Goal: Information Seeking & Learning: Learn about a topic

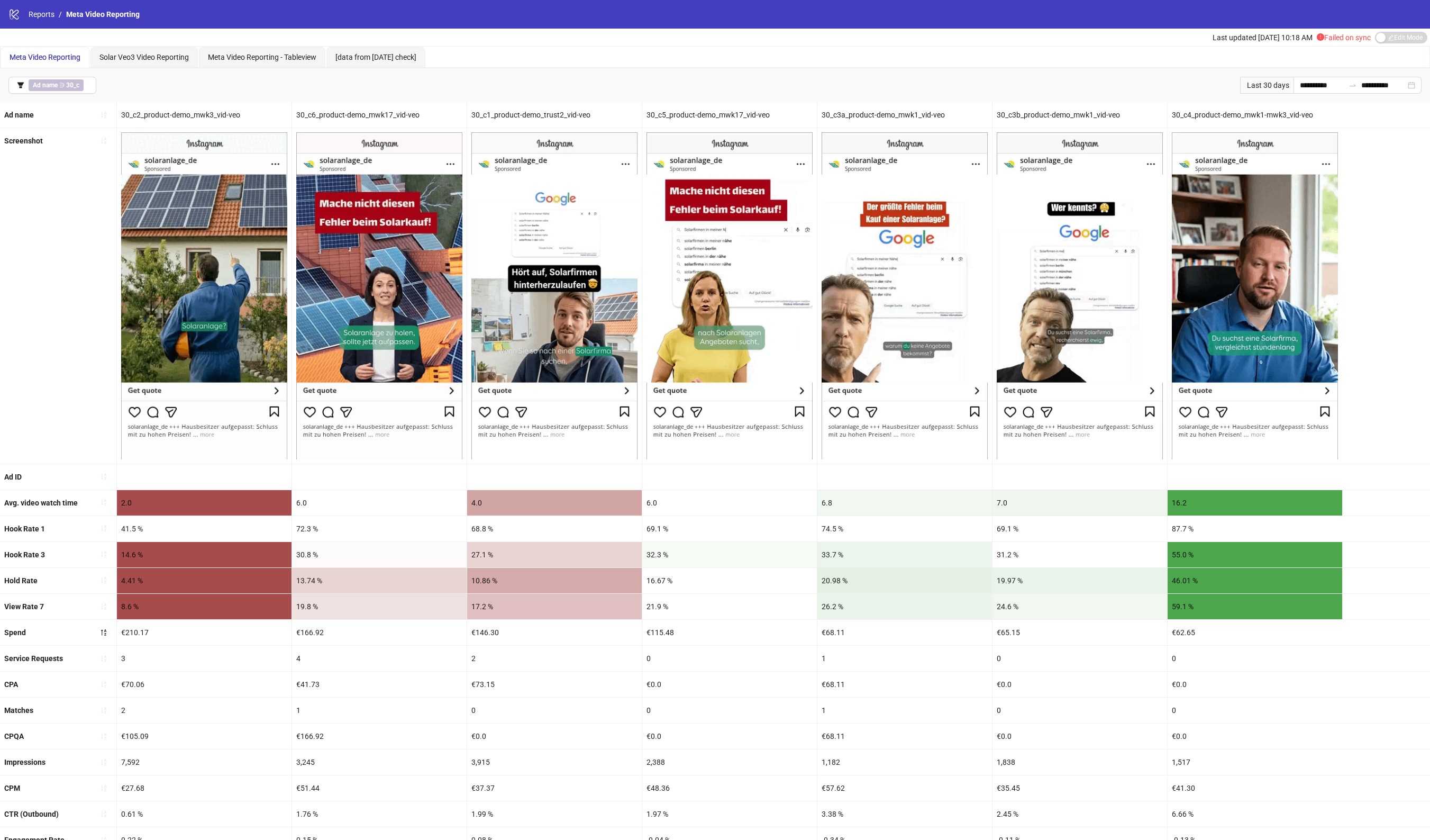
scroll to position [86, 0]
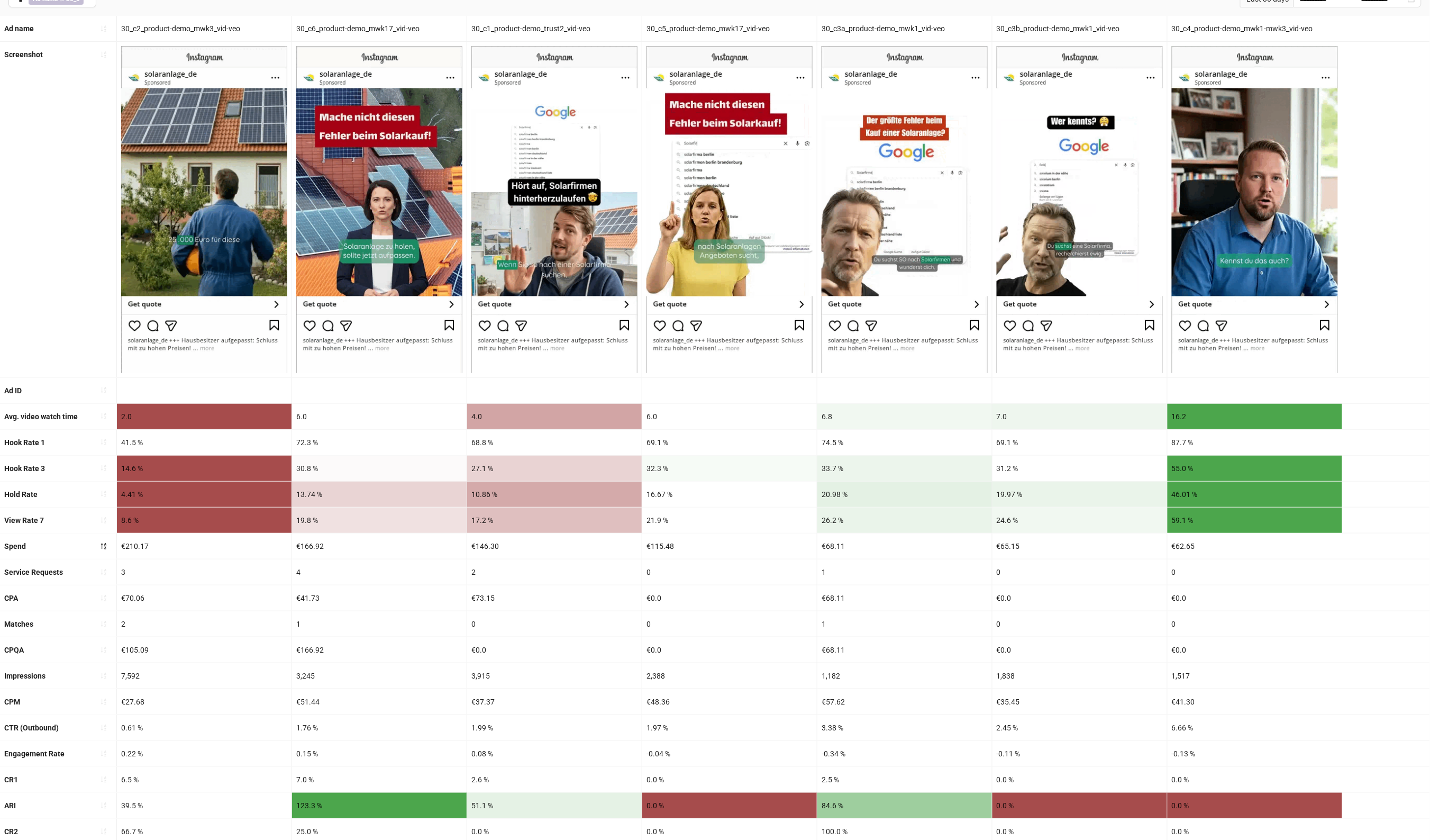
drag, startPoint x: 622, startPoint y: 442, endPoint x: 846, endPoint y: 439, distance: 224.0
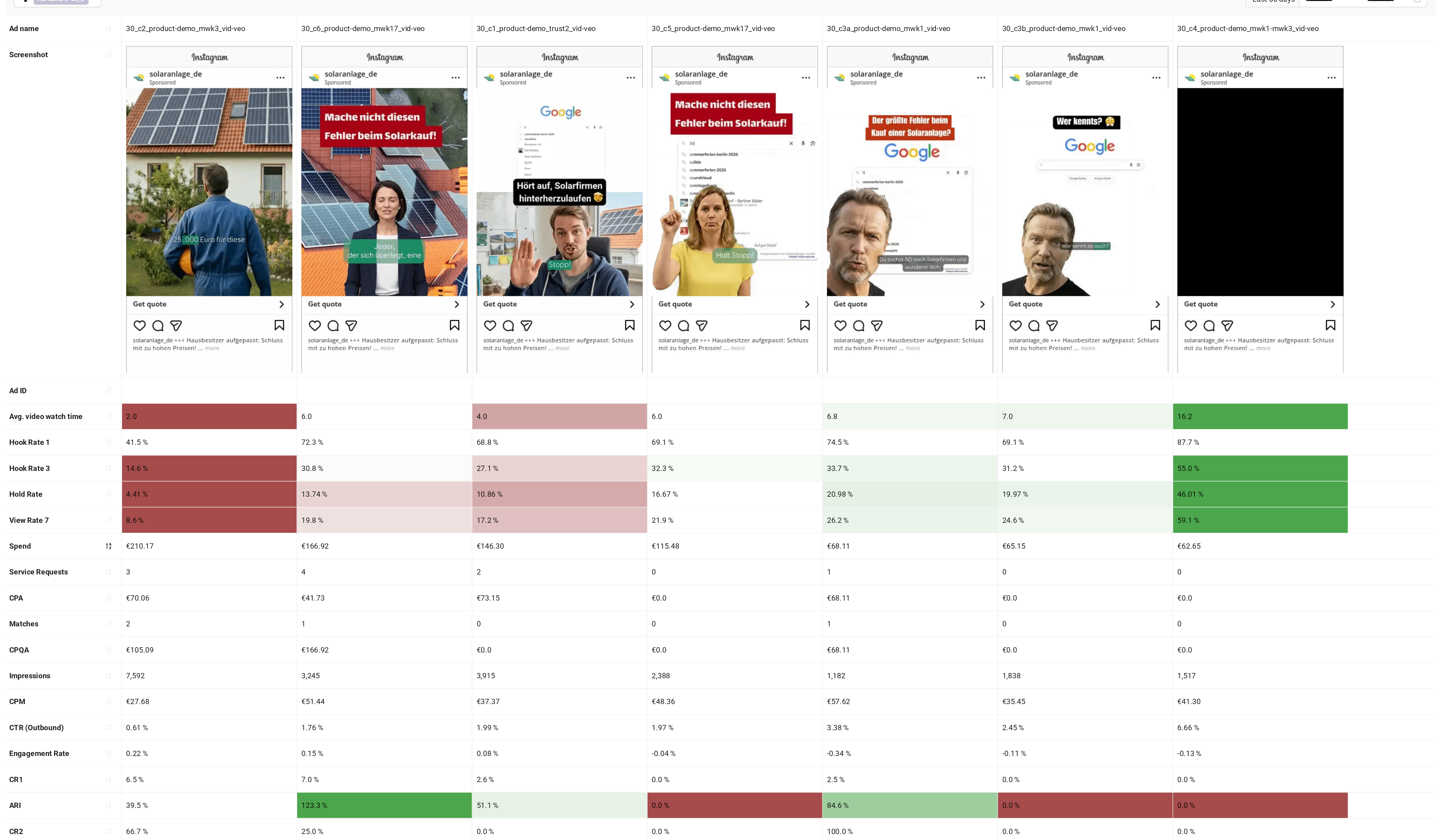
scroll to position [0, 0]
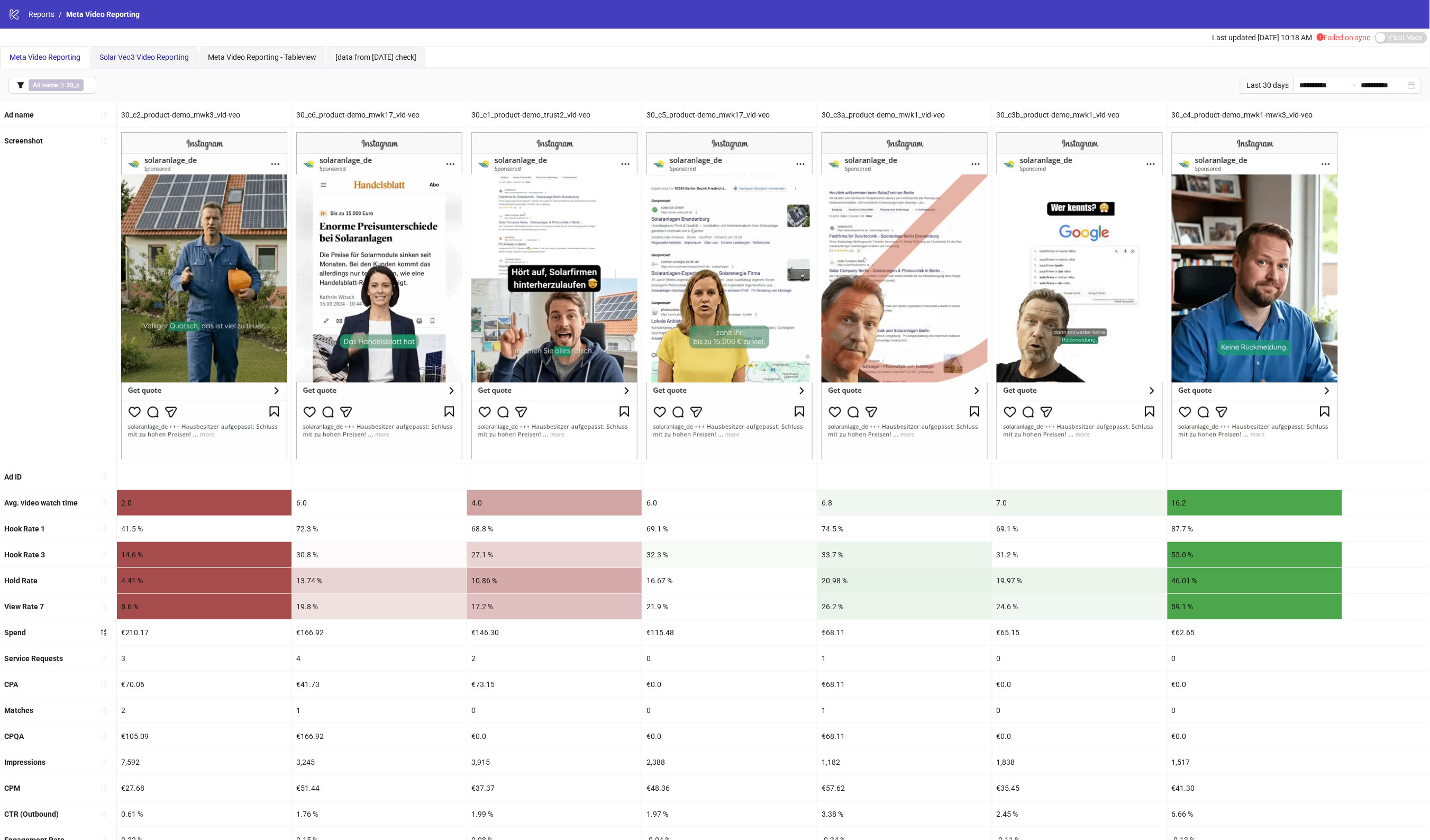
click at [151, 53] on span "Solar Veo3 Video Reporting" at bounding box center [144, 56] width 89 height 8
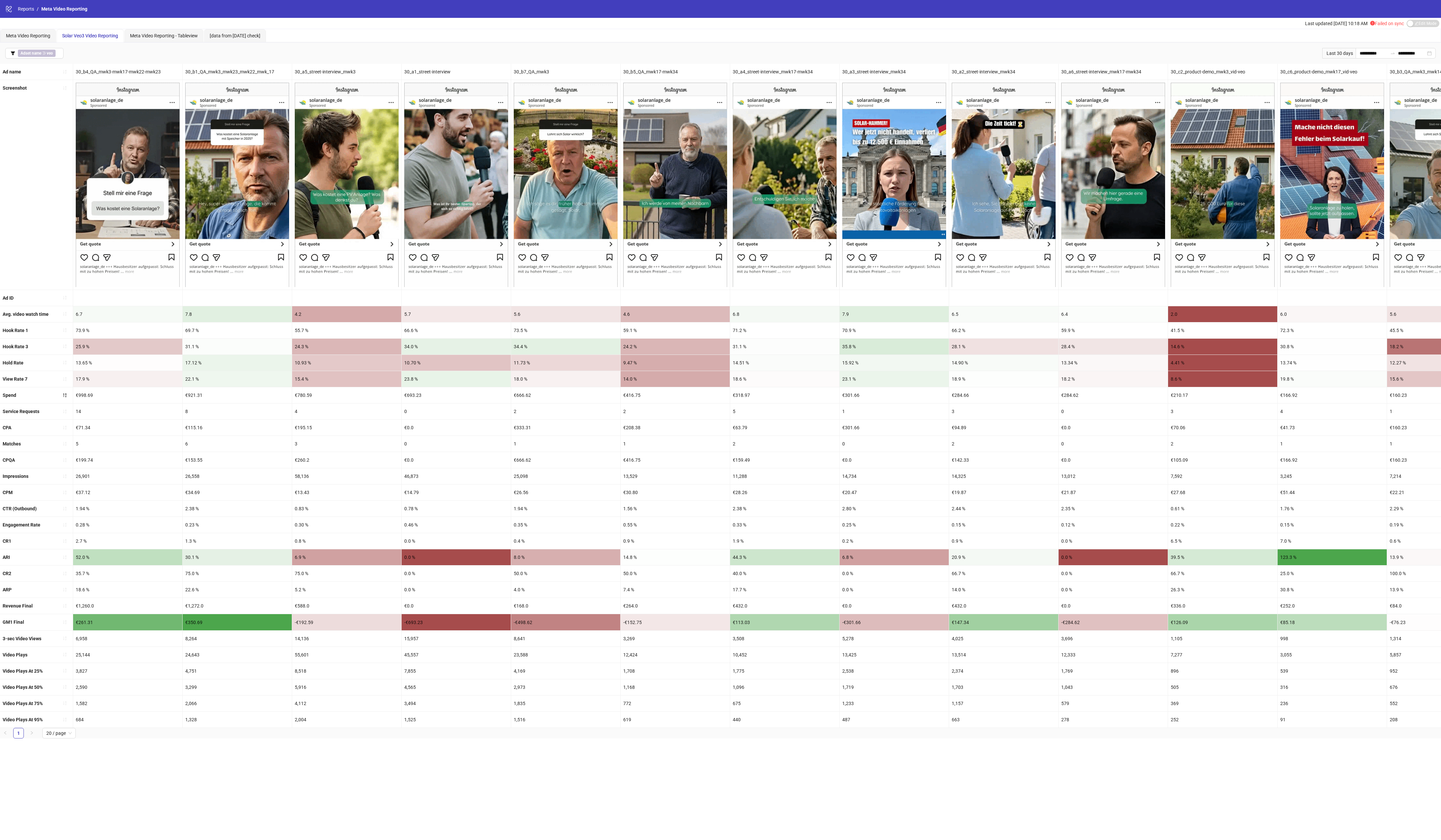
click at [827, 517] on div "2.38 %" at bounding box center [784, 508] width 109 height 16
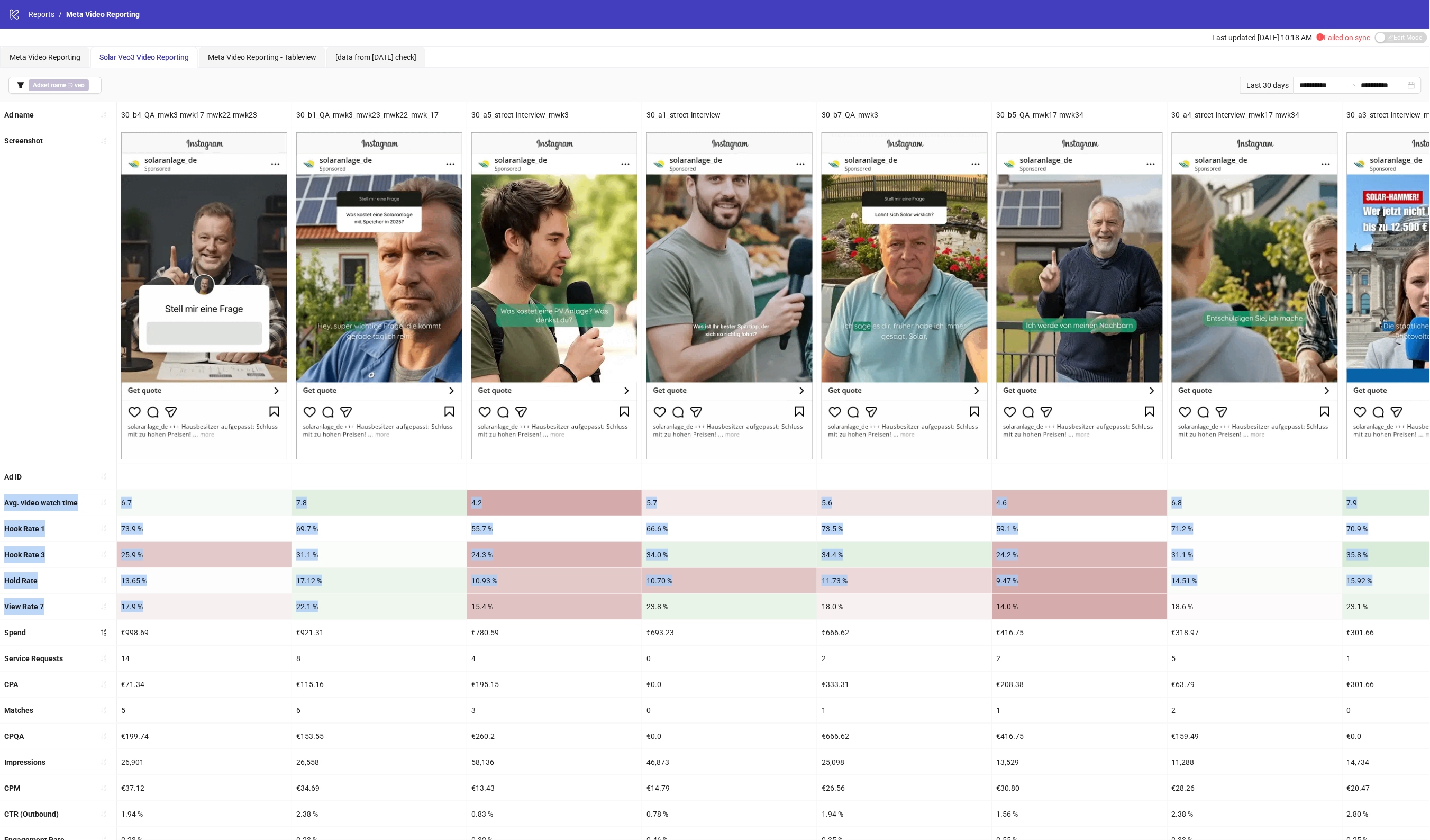
drag, startPoint x: 5, startPoint y: 503, endPoint x: 324, endPoint y: 610, distance: 336.5
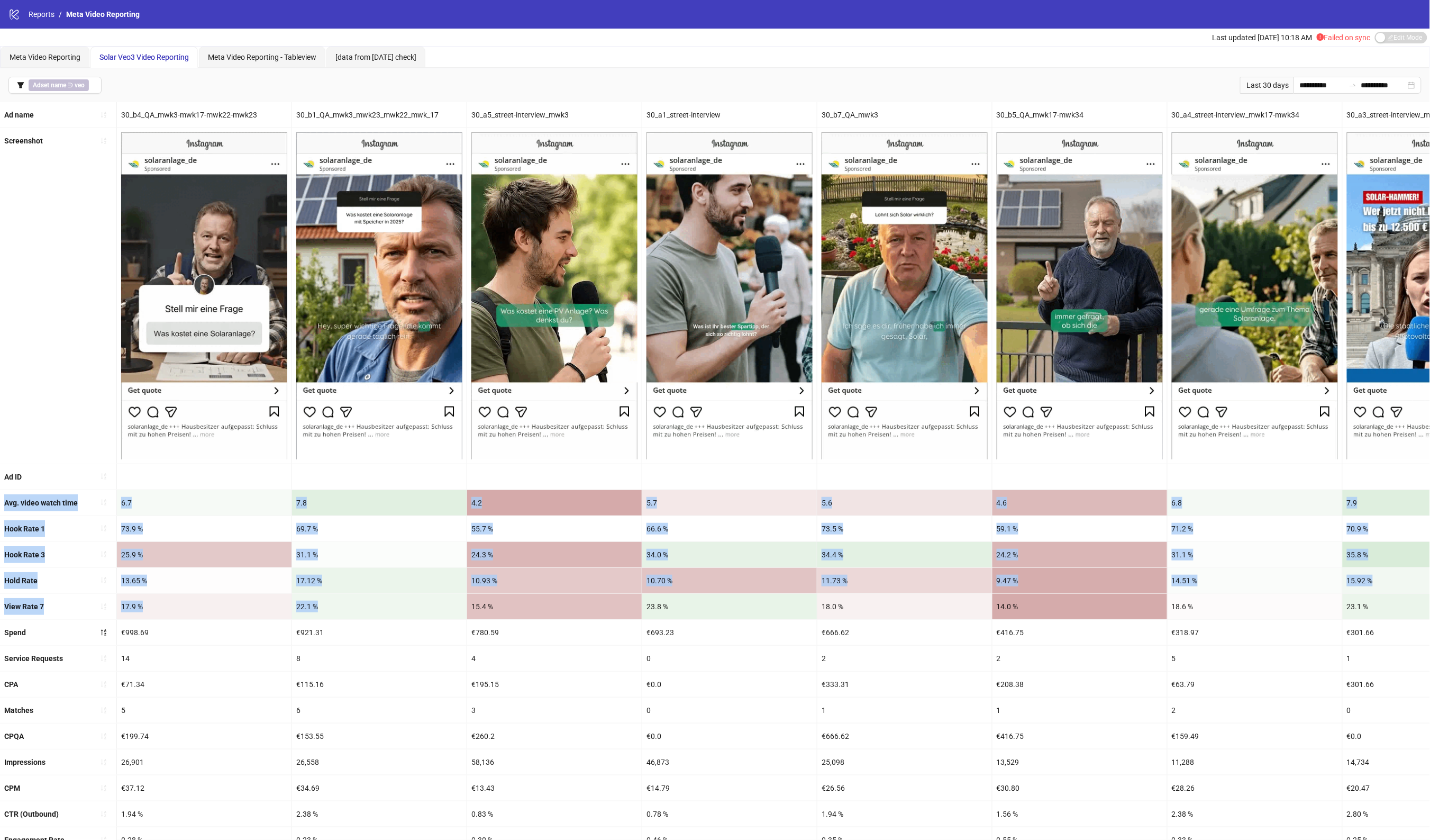
click at [324, 610] on ul "Ad name 30_b4_QA_mwk3-mwk17-mwk22-mwk23 30_b1_QA_mwk3_mwk23_mwk22_mwk_17 30_a5_…" at bounding box center [715, 632] width 1430 height 1062
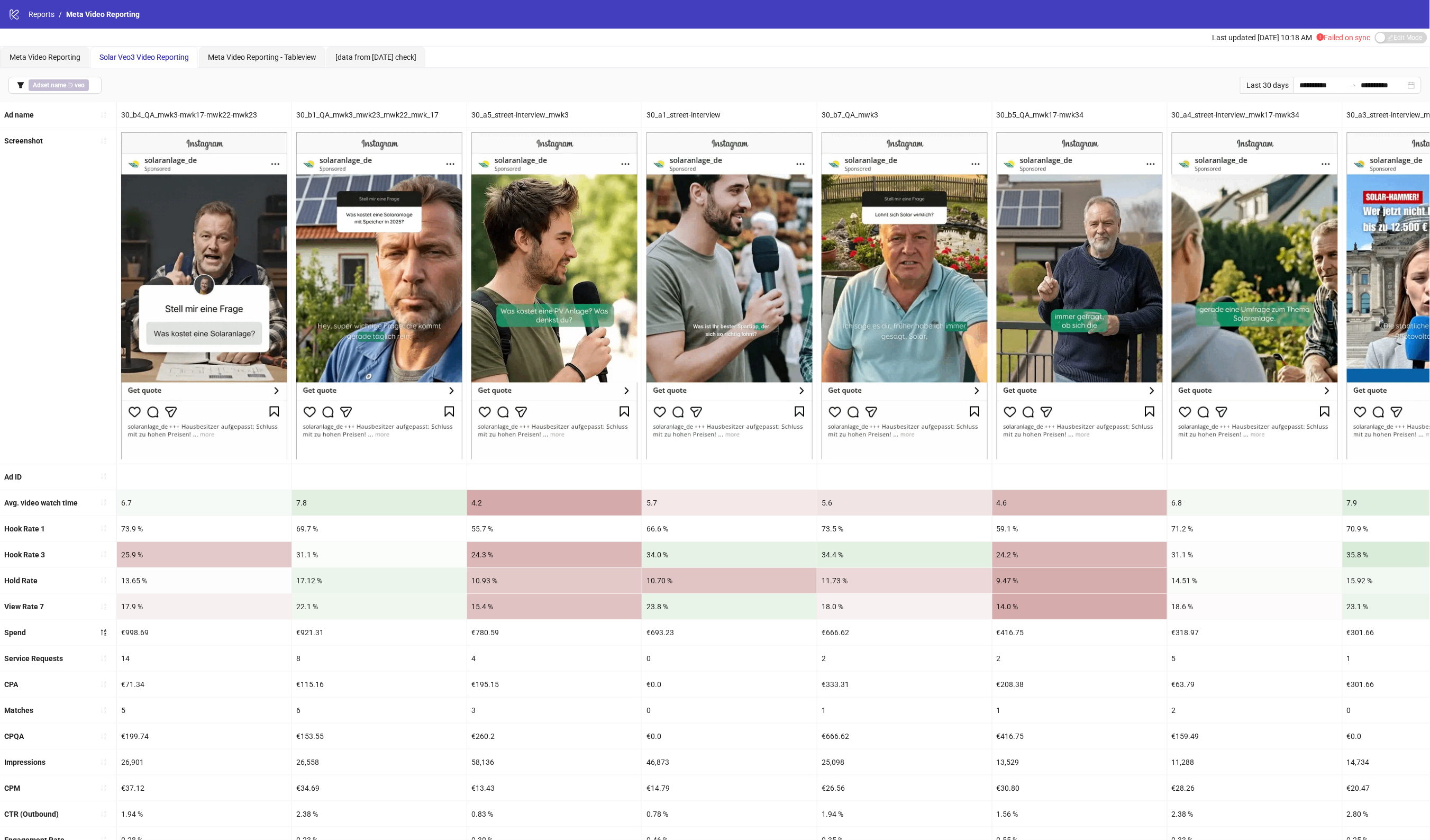
click at [300, 625] on div "€921.31" at bounding box center [379, 632] width 174 height 25
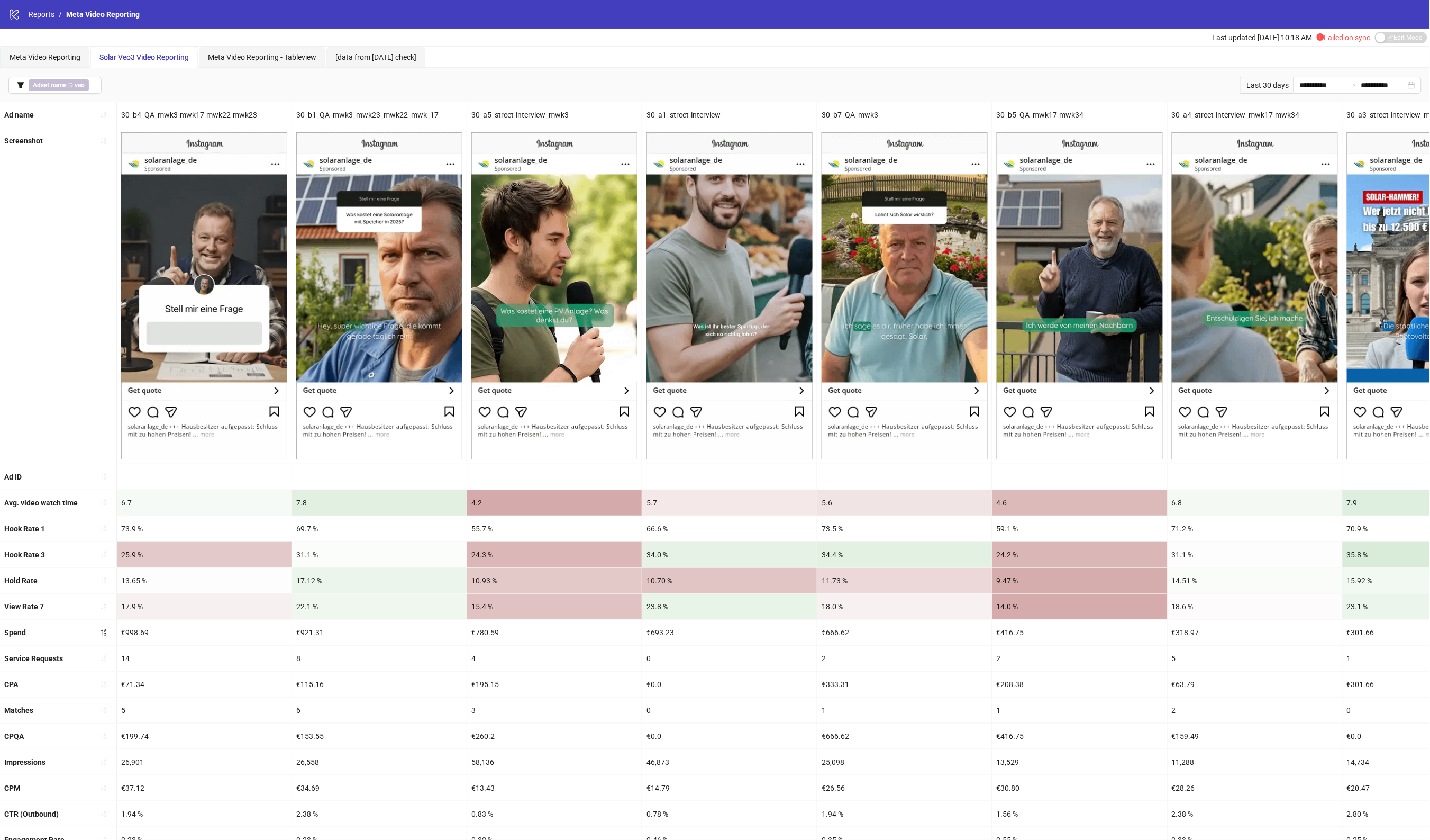
click at [399, 109] on div "30_b1_QA_mwk3_mwk23_mwk22_mwk_17" at bounding box center [379, 115] width 174 height 25
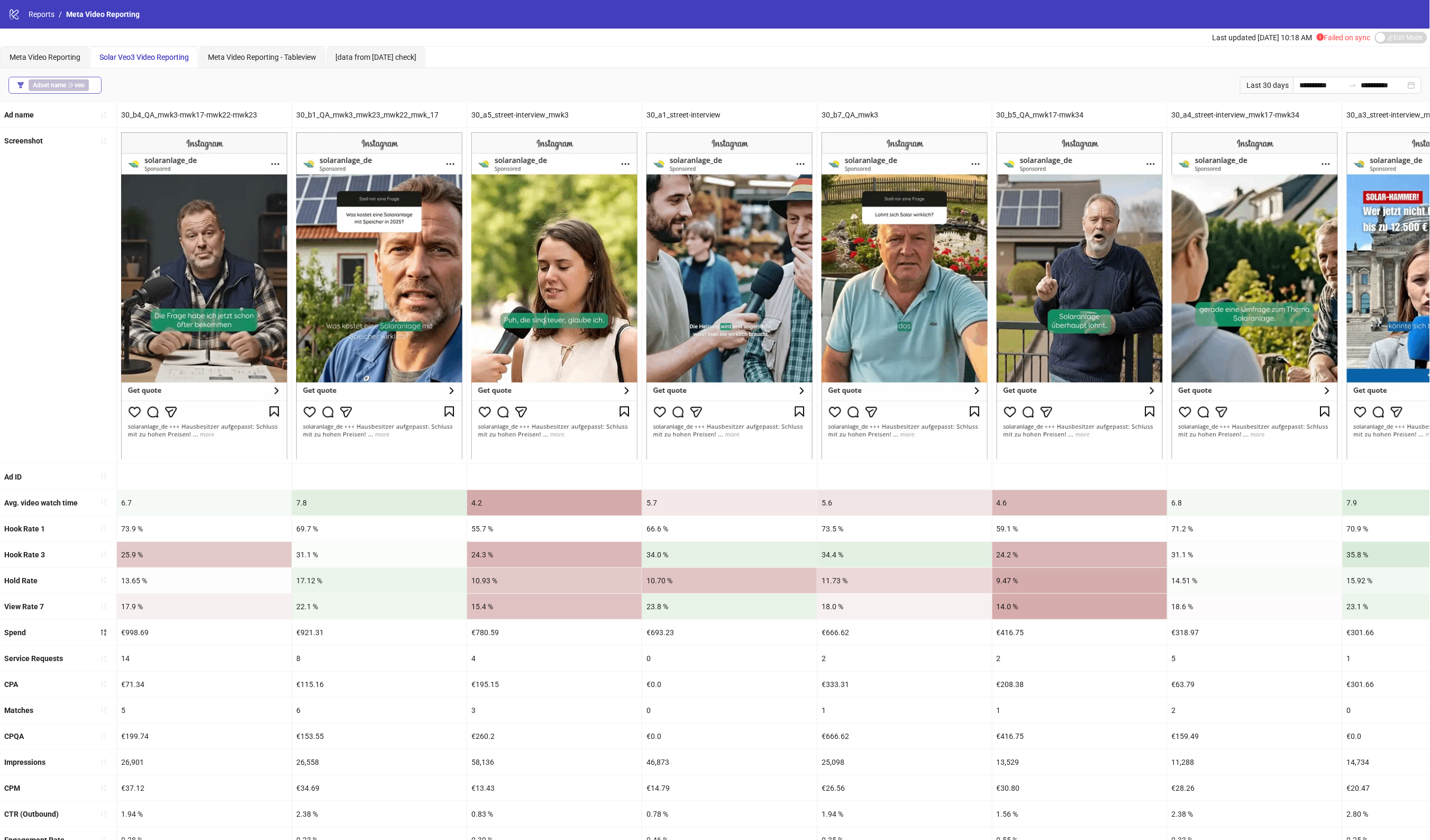
click at [73, 83] on span "Adset name ∋ veo" at bounding box center [58, 85] width 60 height 12
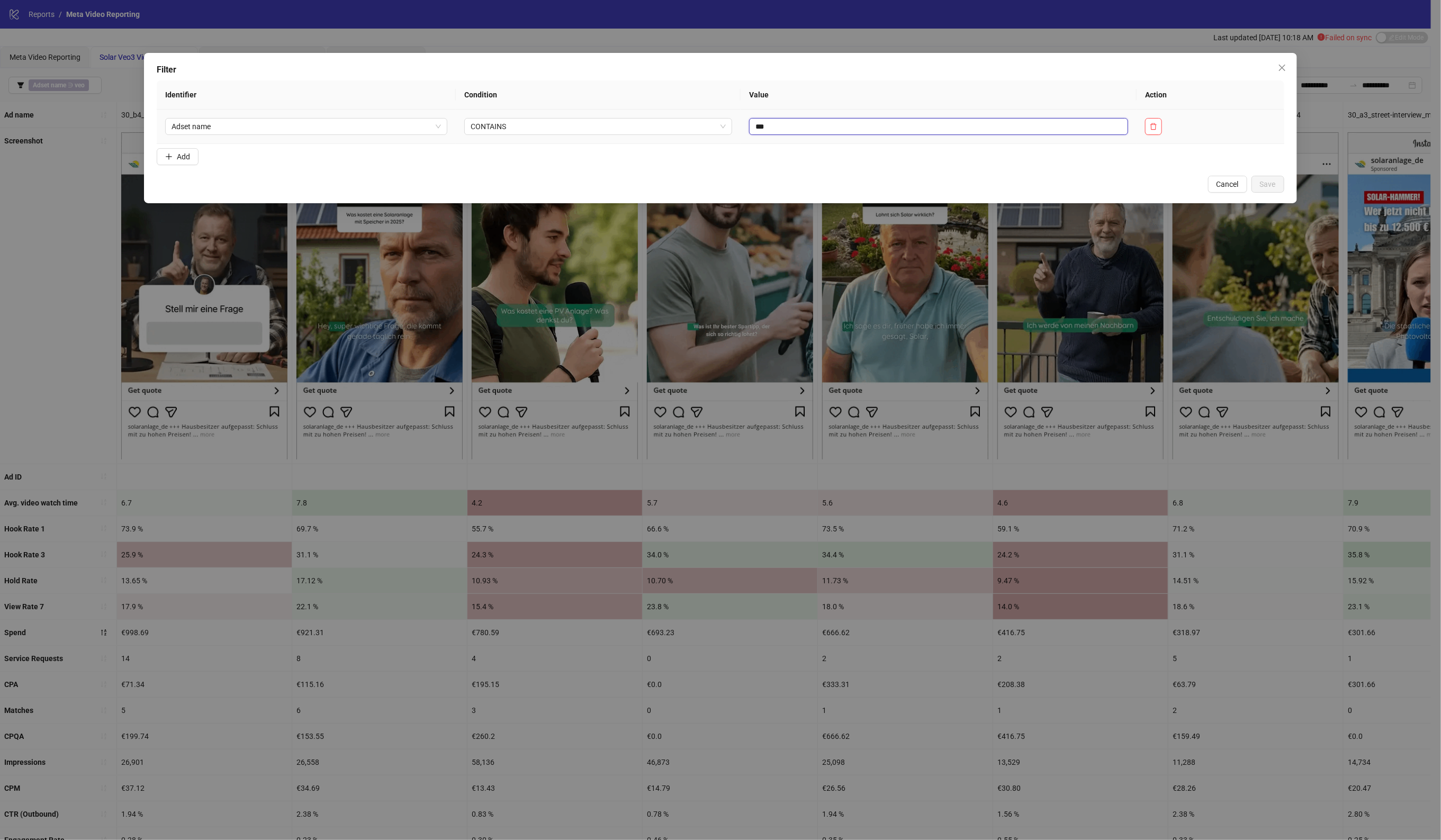
click at [841, 130] on input "***" at bounding box center [938, 126] width 379 height 17
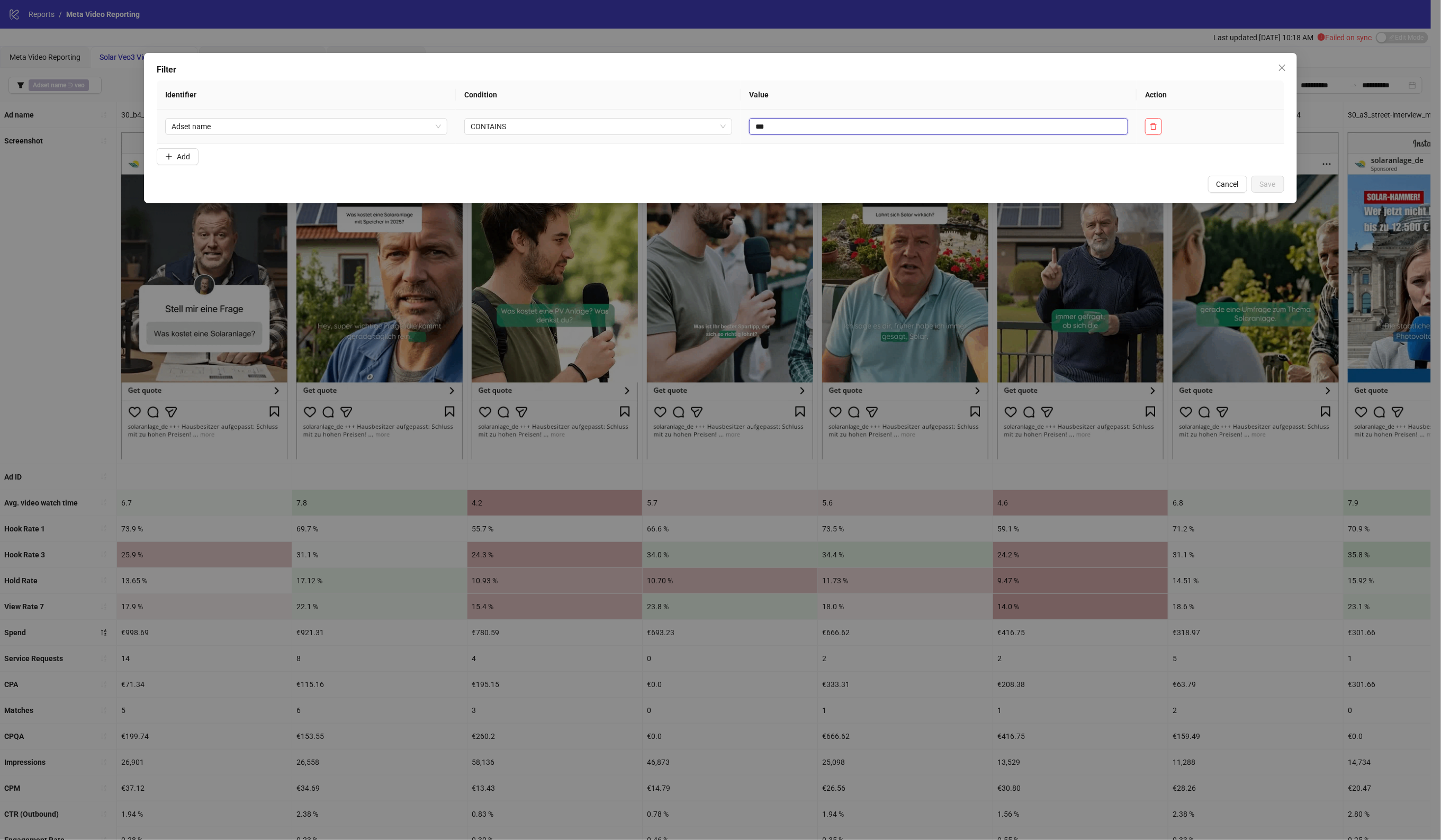
type input "****"
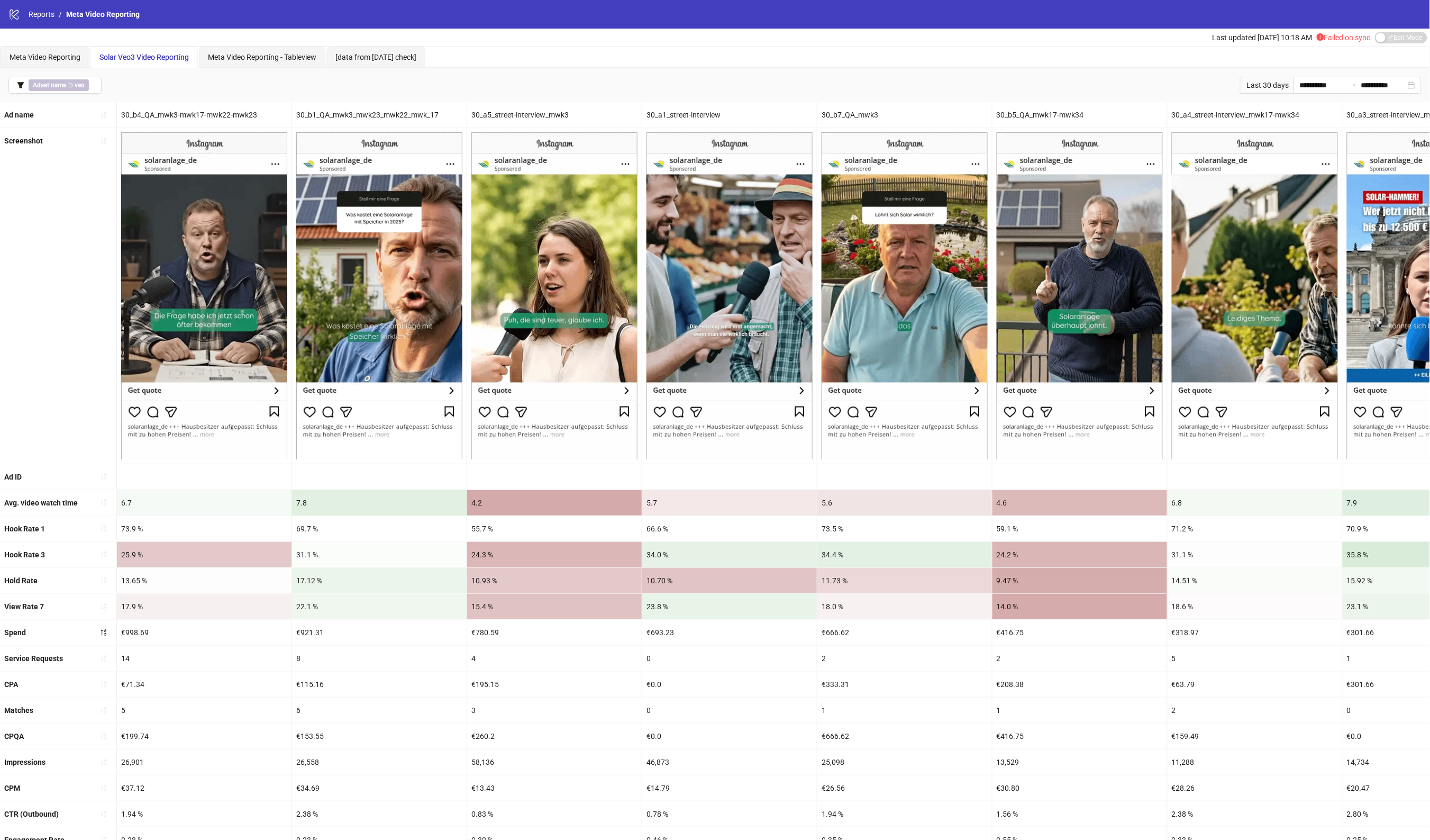
drag, startPoint x: 806, startPoint y: 647, endPoint x: 276, endPoint y: 622, distance: 530.6
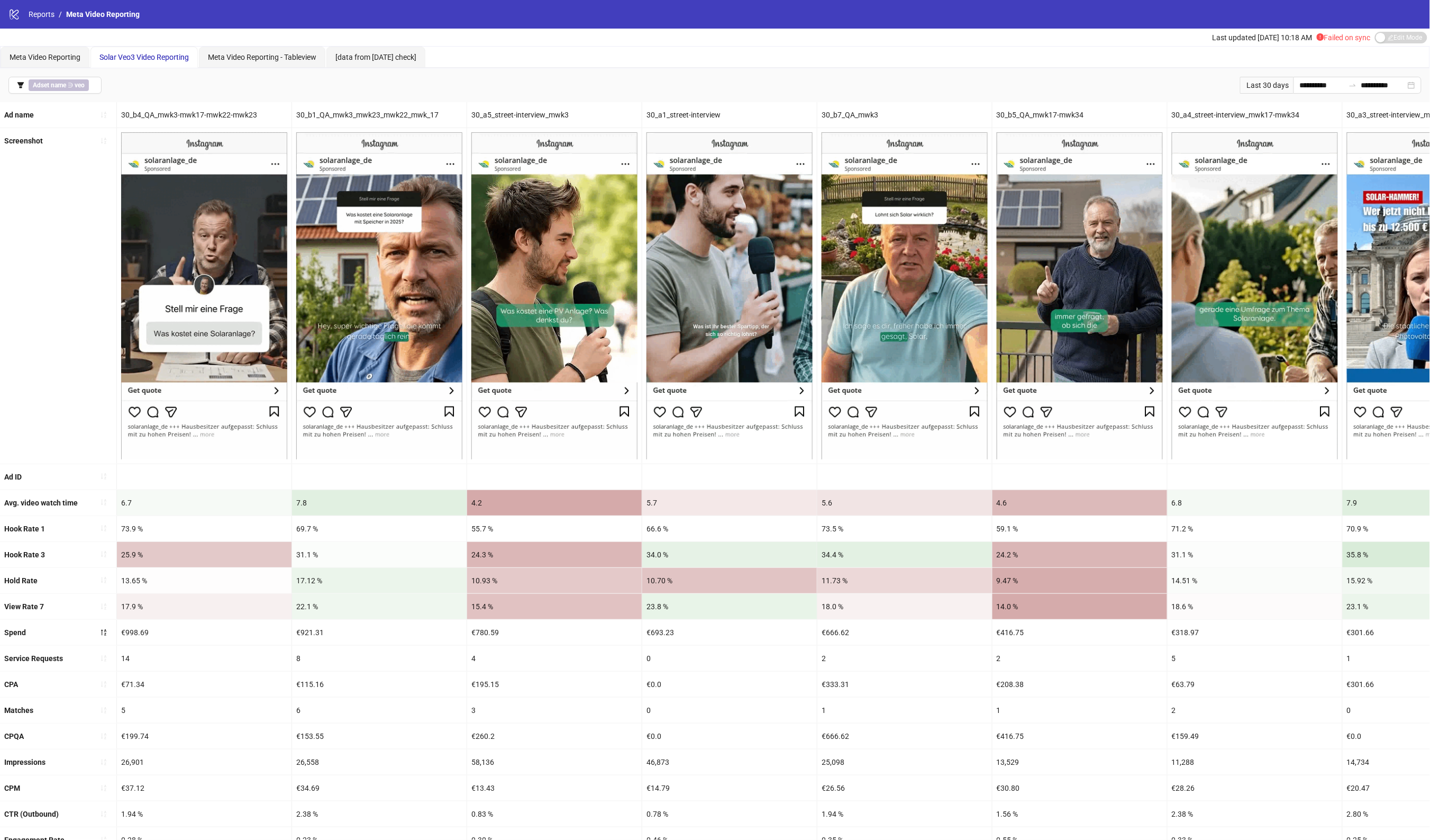
click at [797, 582] on div "10.70 %" at bounding box center [729, 581] width 174 height 25
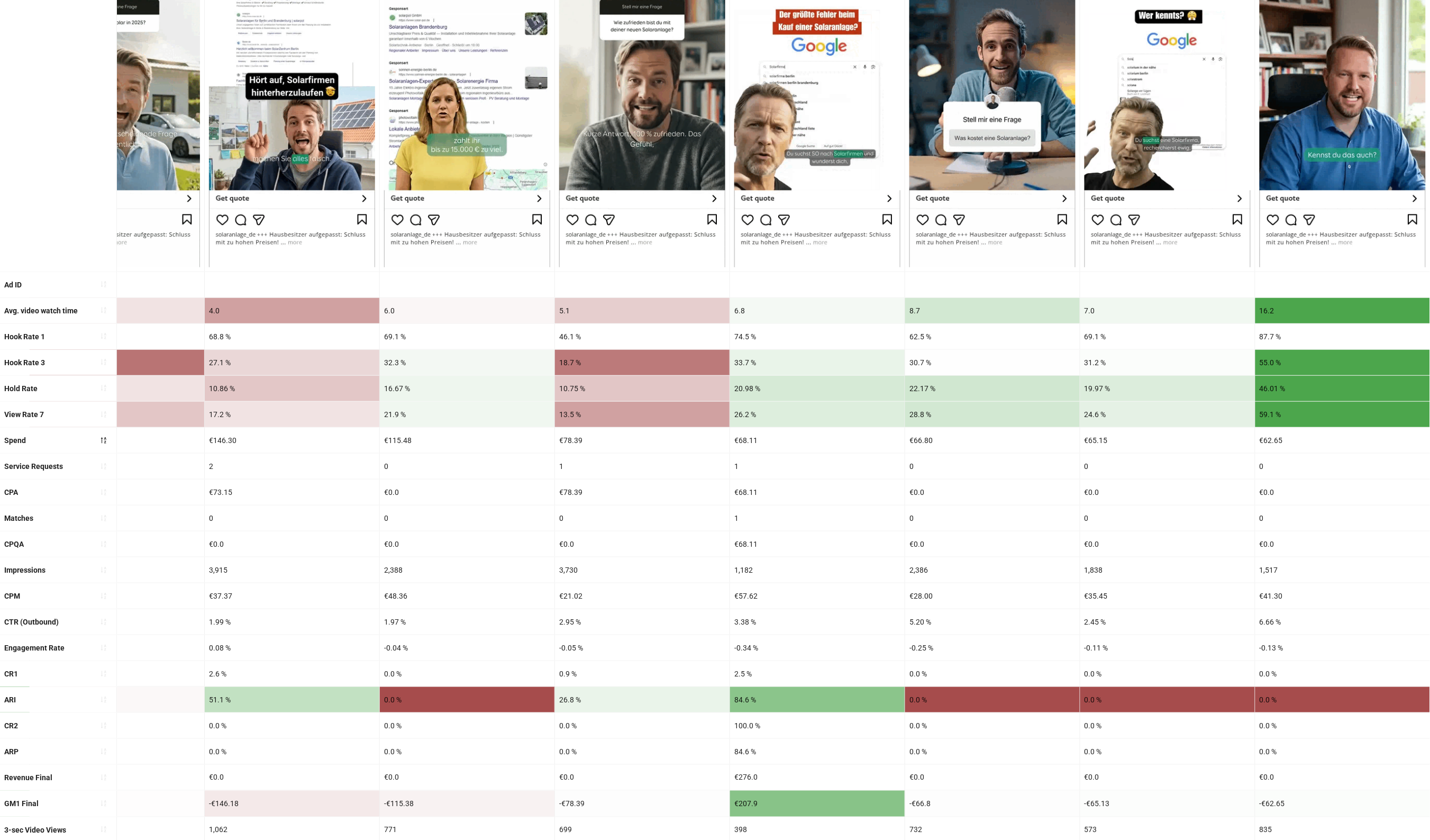
scroll to position [66, 0]
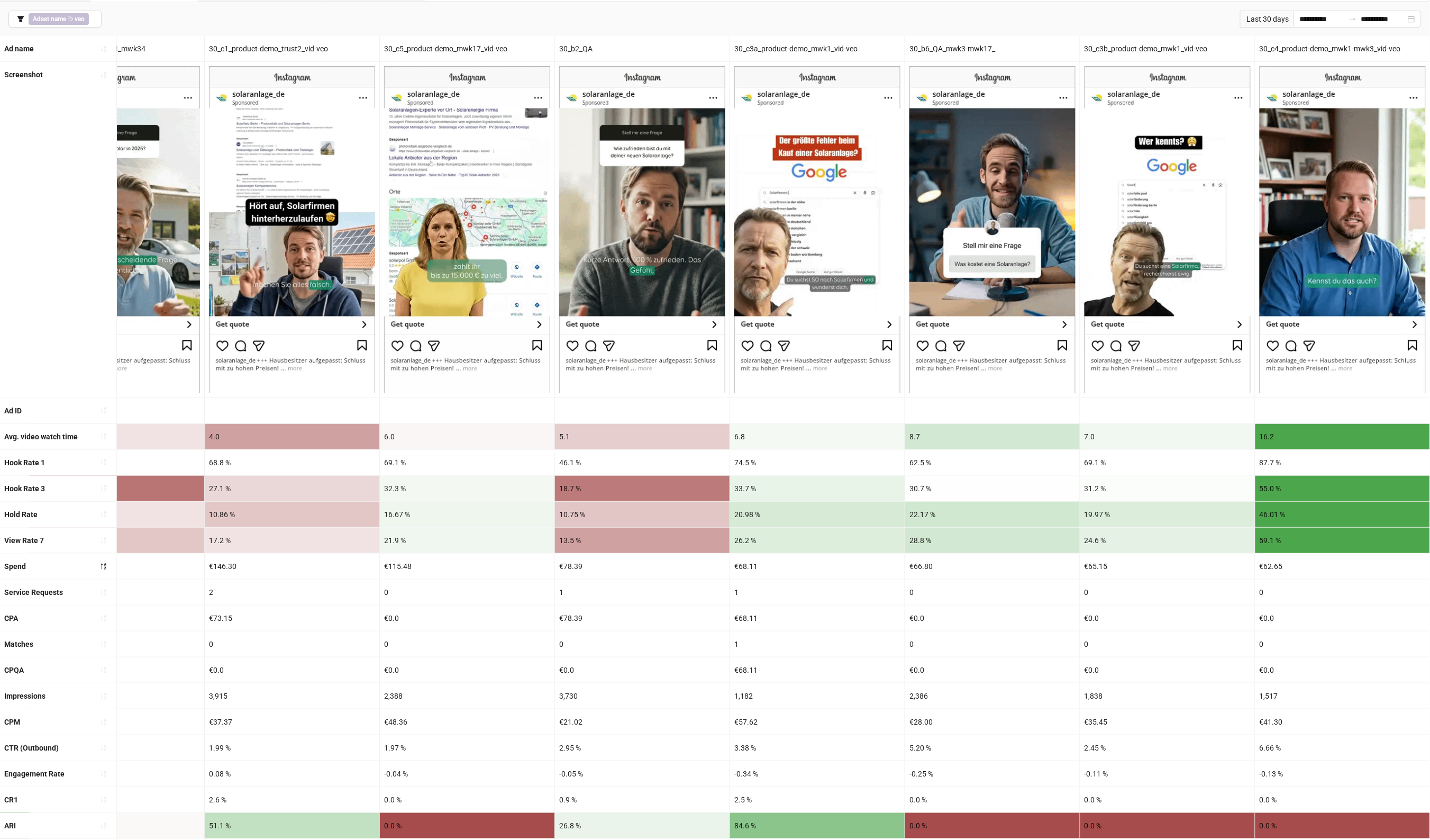
click at [800, 590] on div "1" at bounding box center [817, 592] width 174 height 25
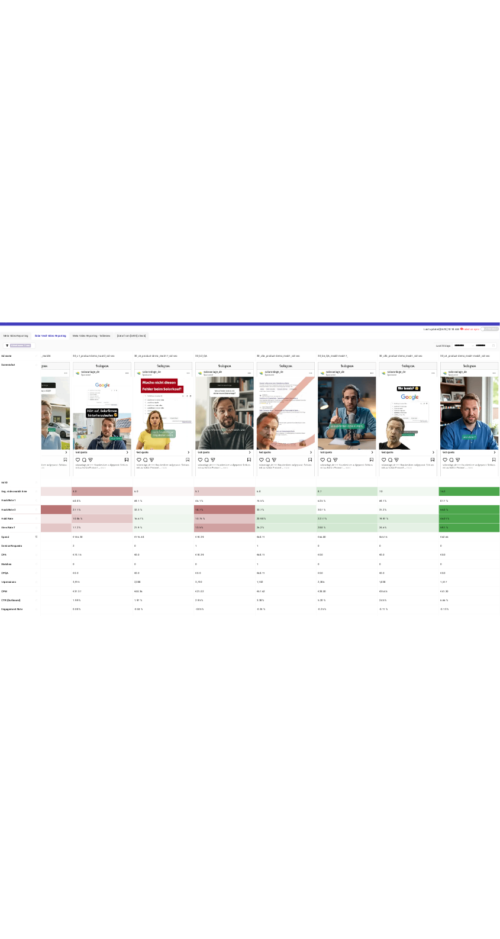
scroll to position [0, 0]
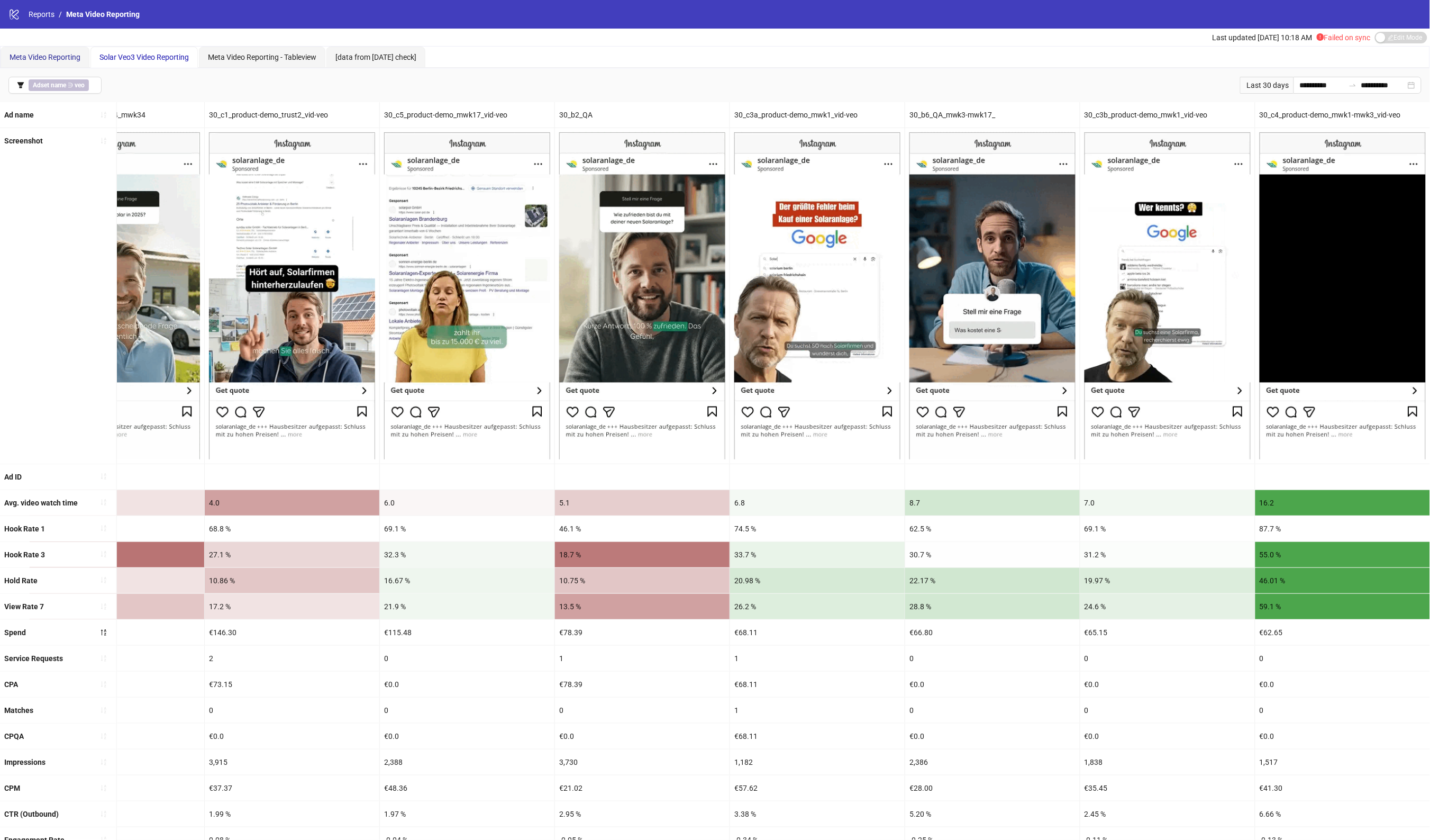
click at [32, 53] on span "Meta Video Reporting" at bounding box center [45, 56] width 71 height 8
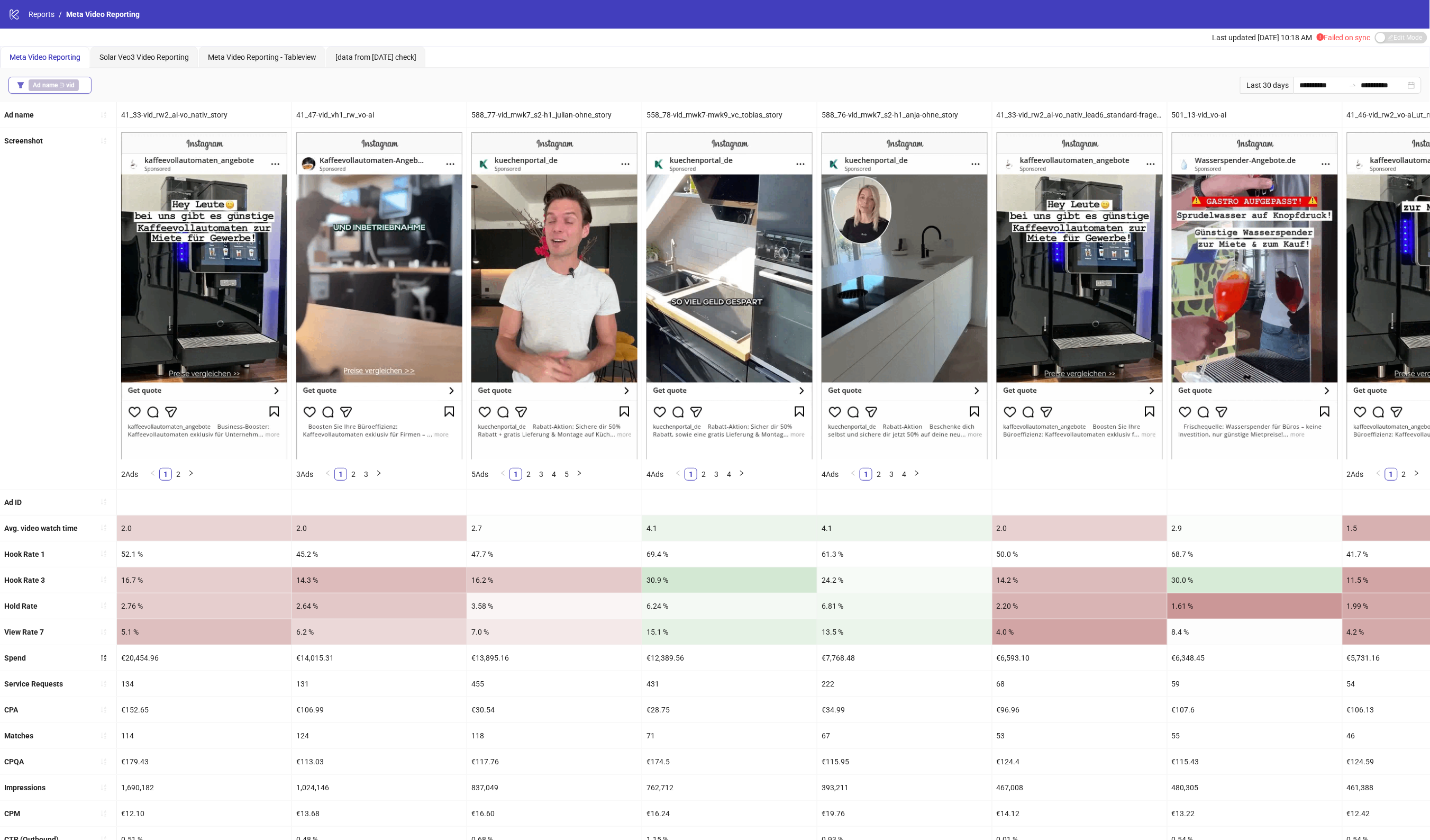
click at [55, 85] on b "Ad name" at bounding box center [46, 85] width 25 height 7
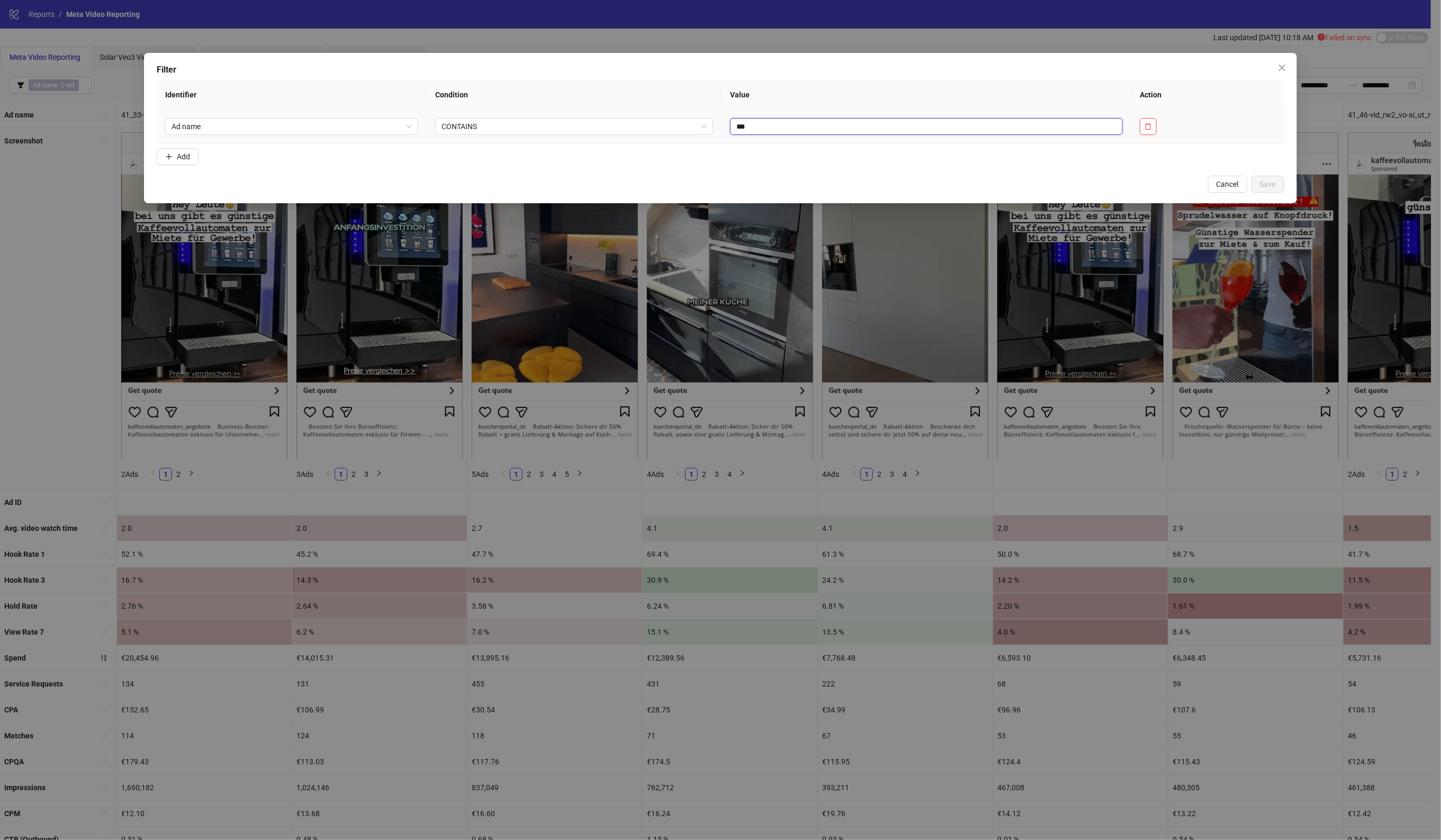
click at [729, 128] on input "***" at bounding box center [925, 126] width 393 height 17
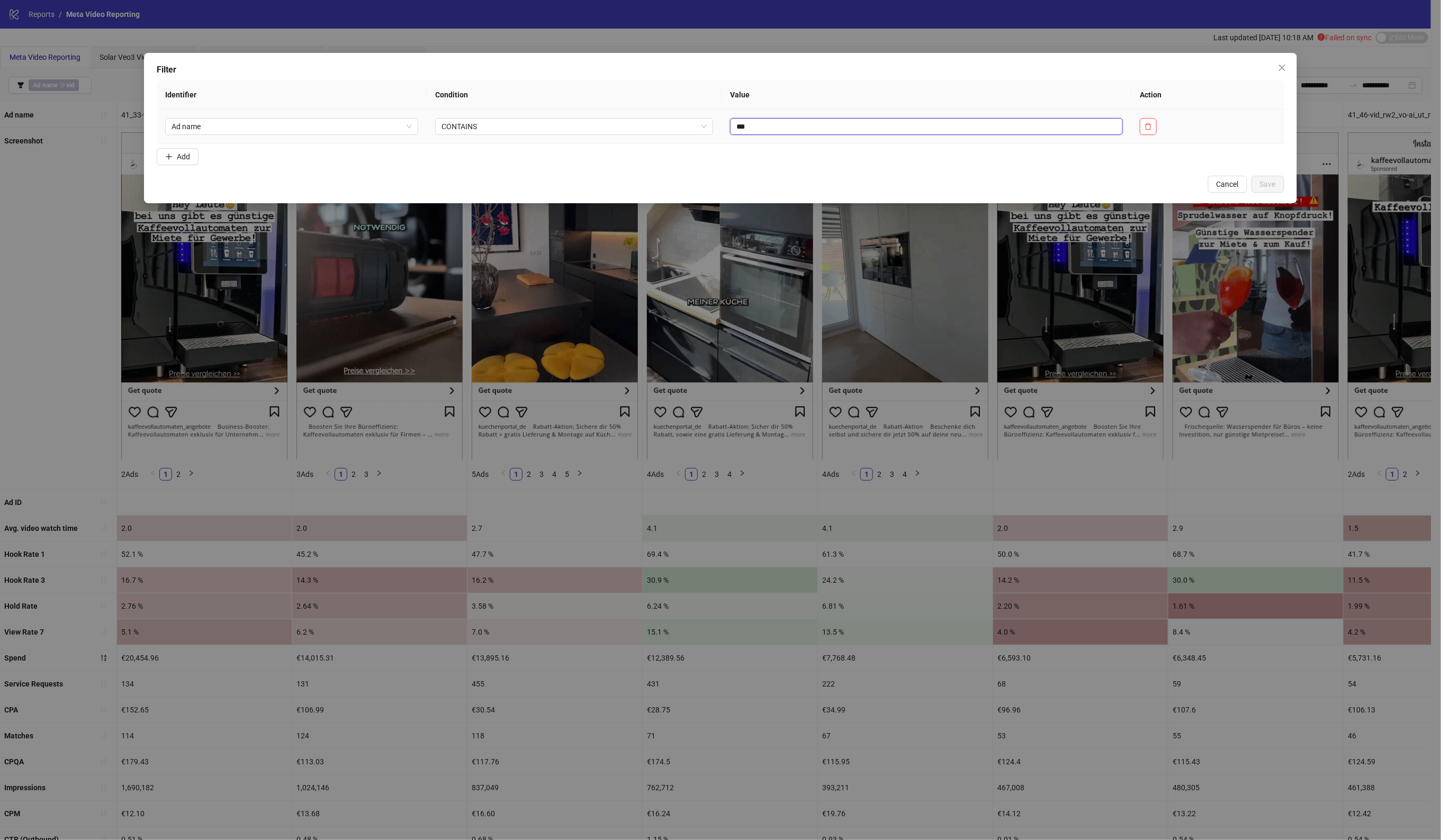
click at [729, 128] on input "***" at bounding box center [925, 126] width 393 height 17
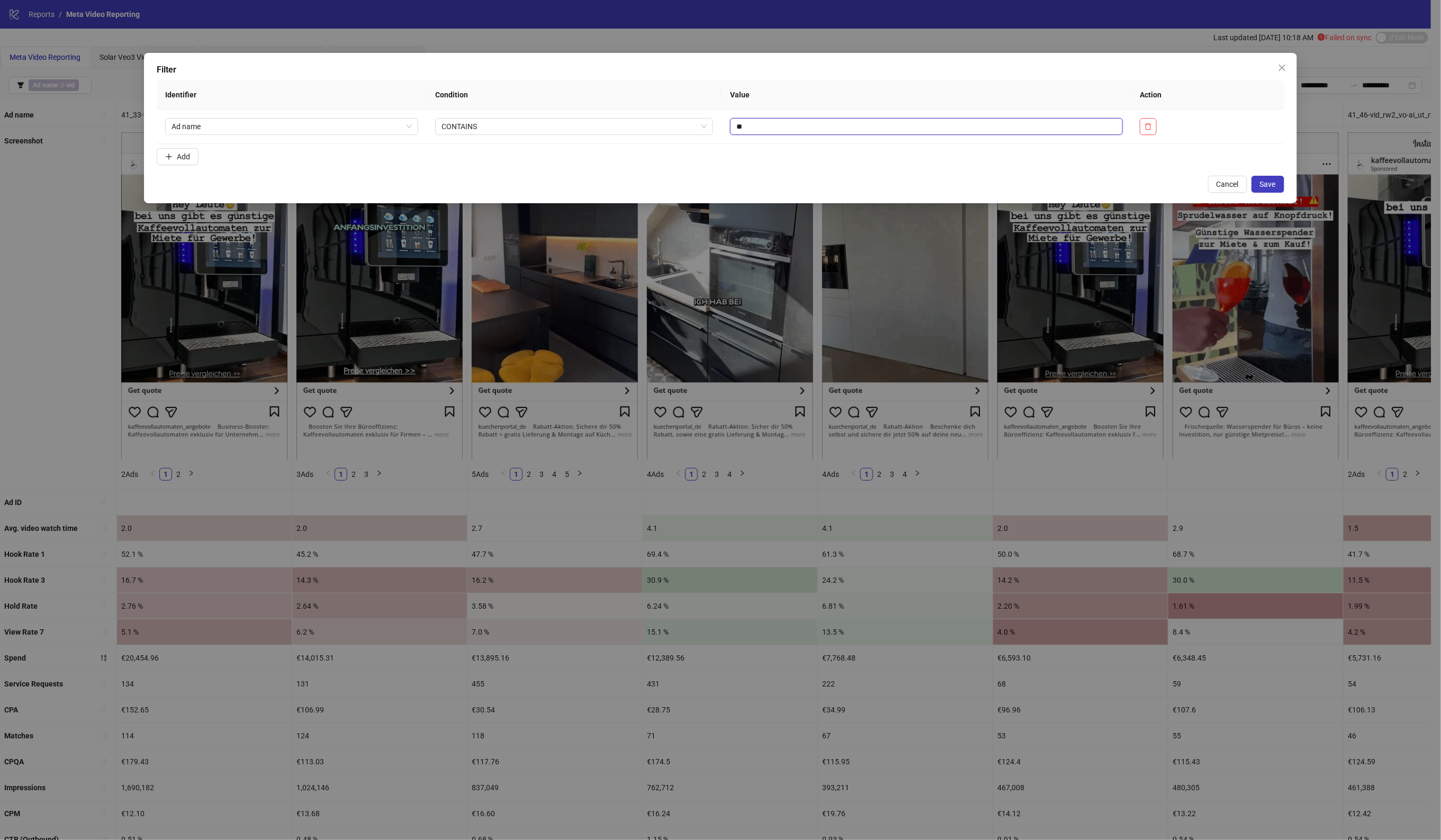
type input "*"
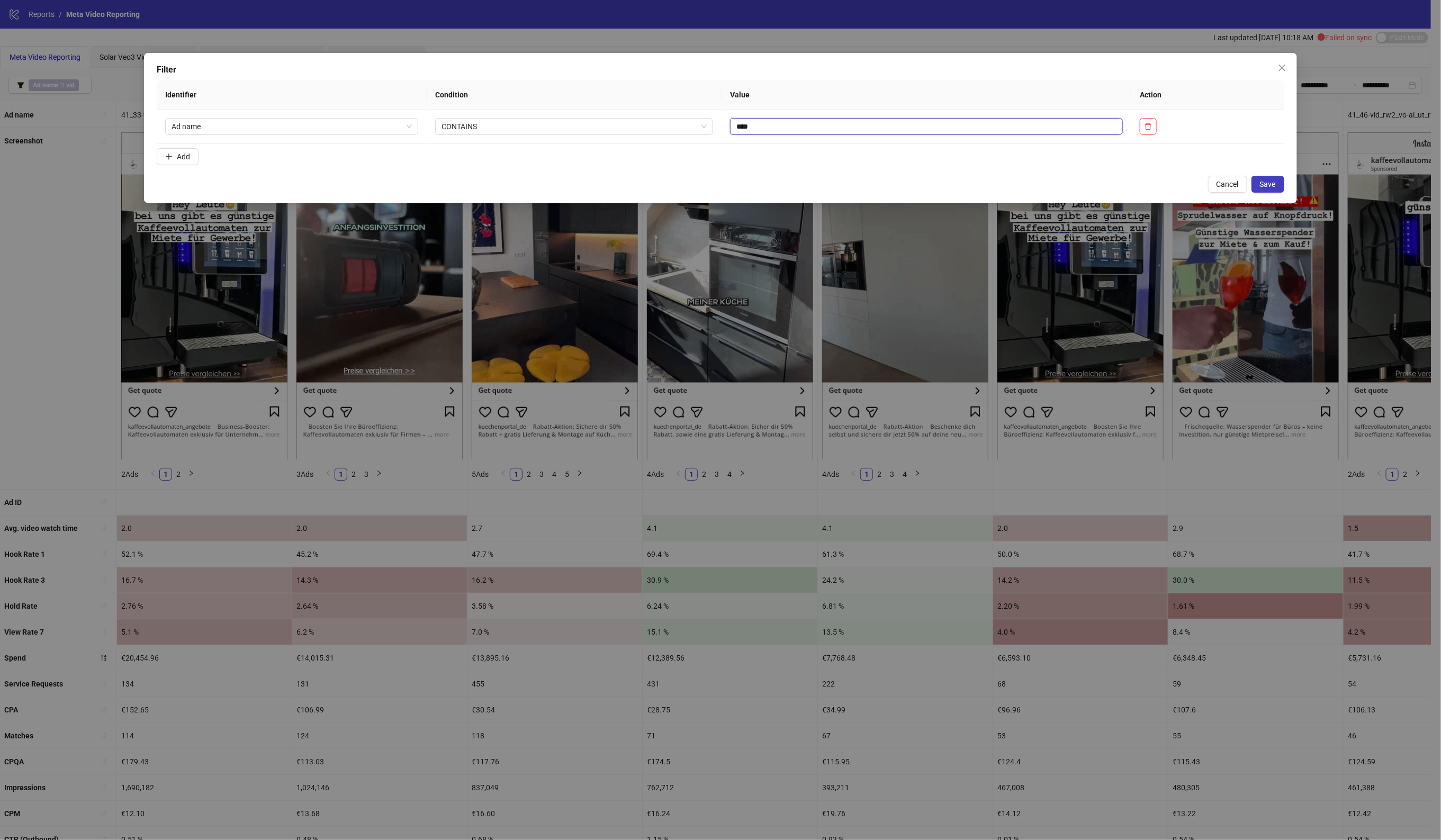
type input "****"
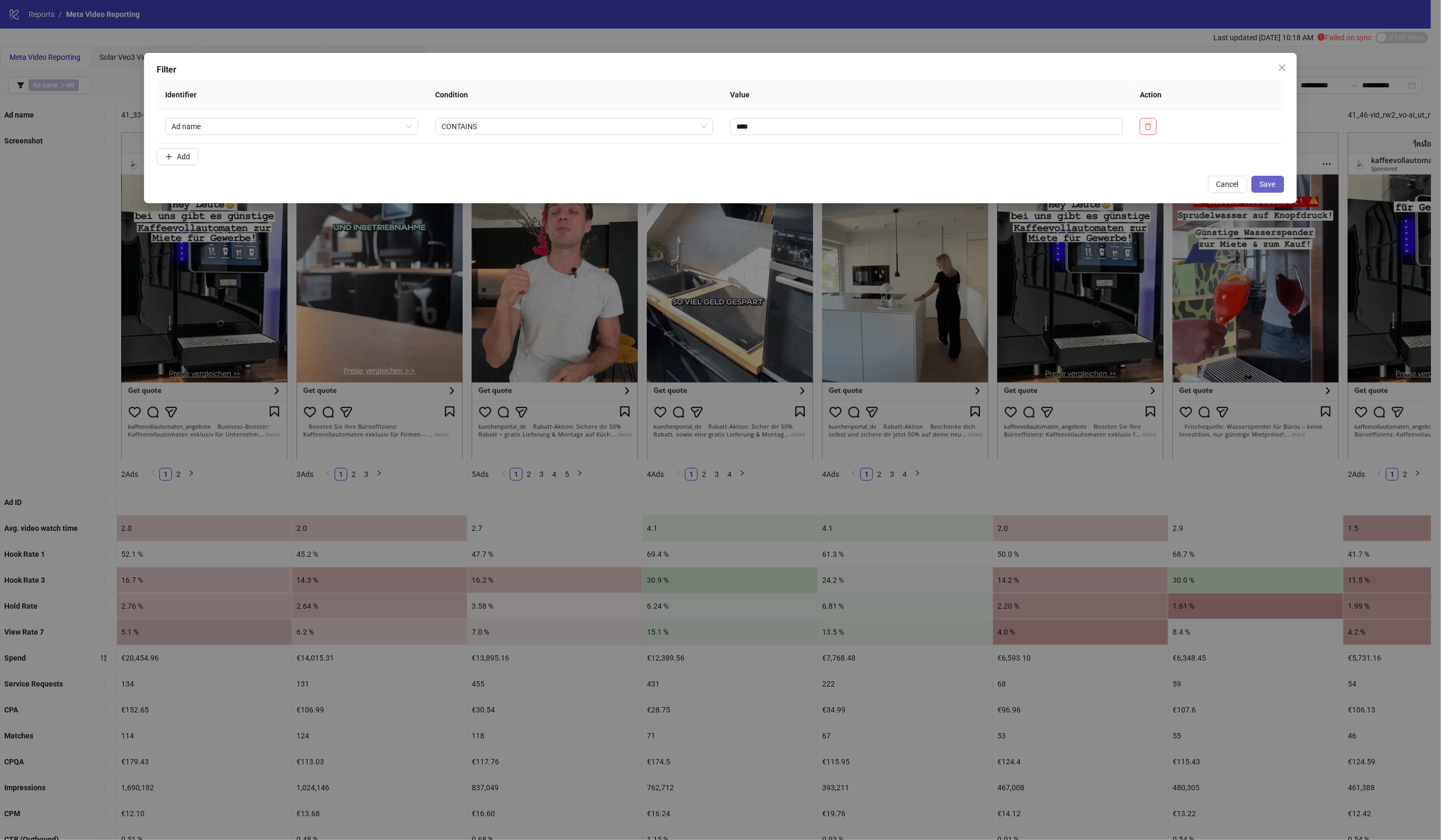
click at [1282, 185] on button "Save" at bounding box center [1267, 183] width 33 height 17
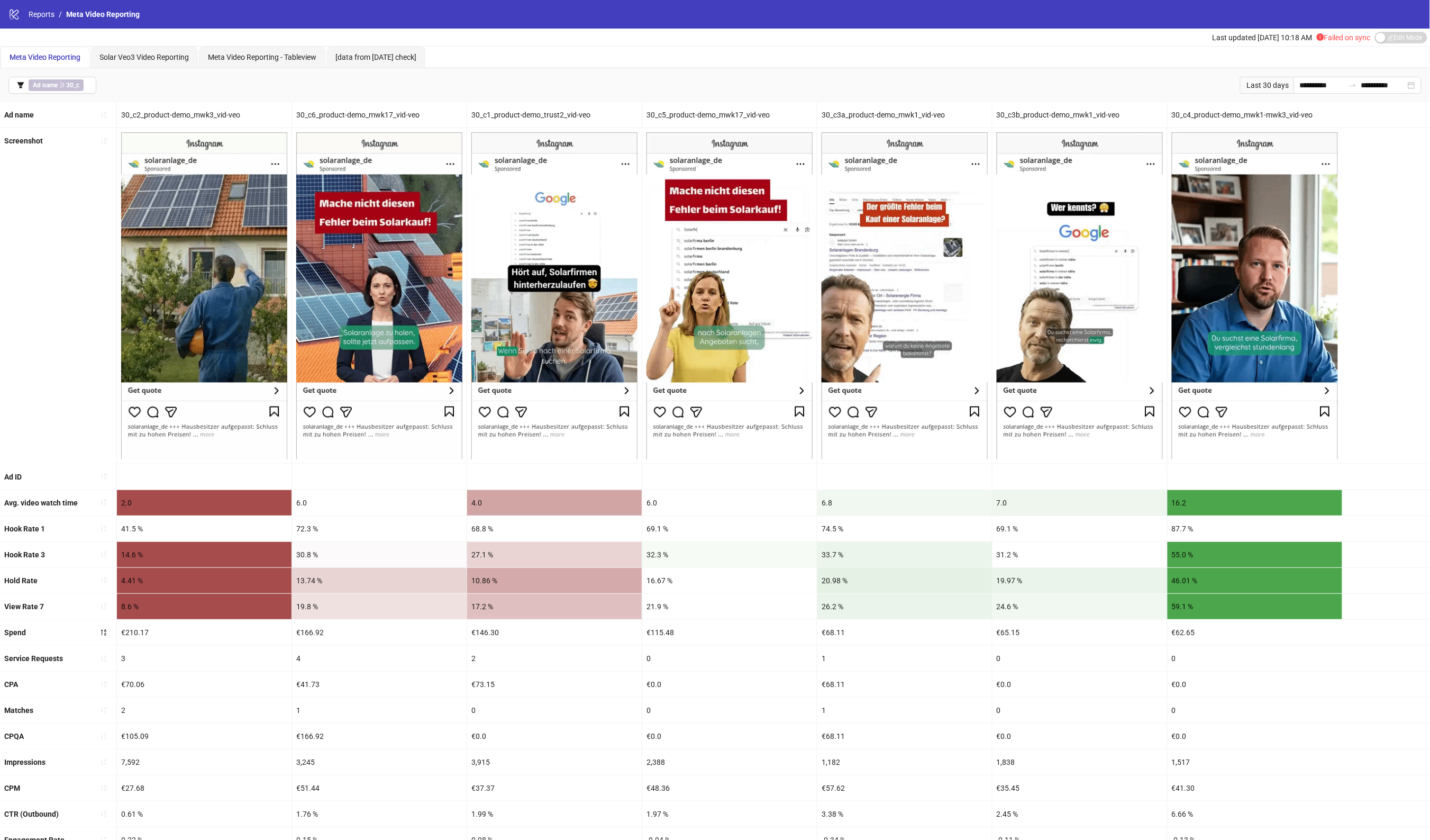
click at [1330, 685] on div "€0.0" at bounding box center [1255, 683] width 174 height 25
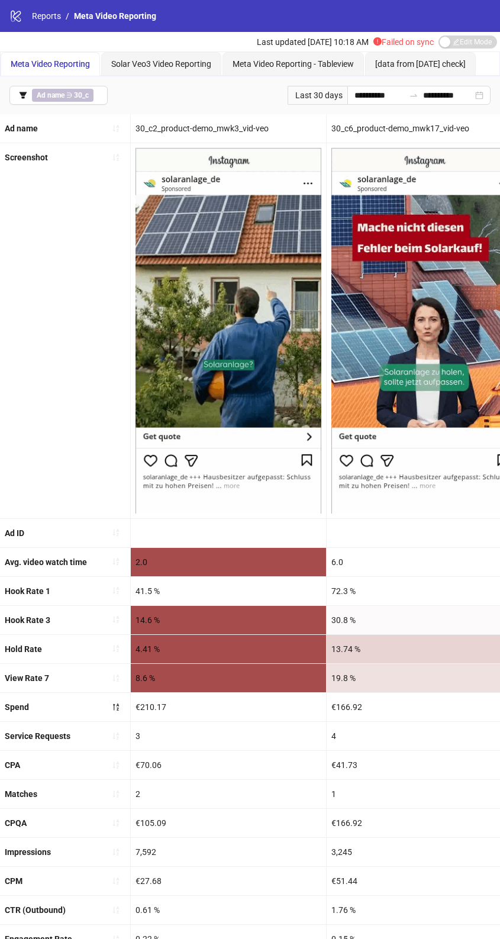
click at [409, 591] on div "72.3 %" at bounding box center [423, 591] width 195 height 28
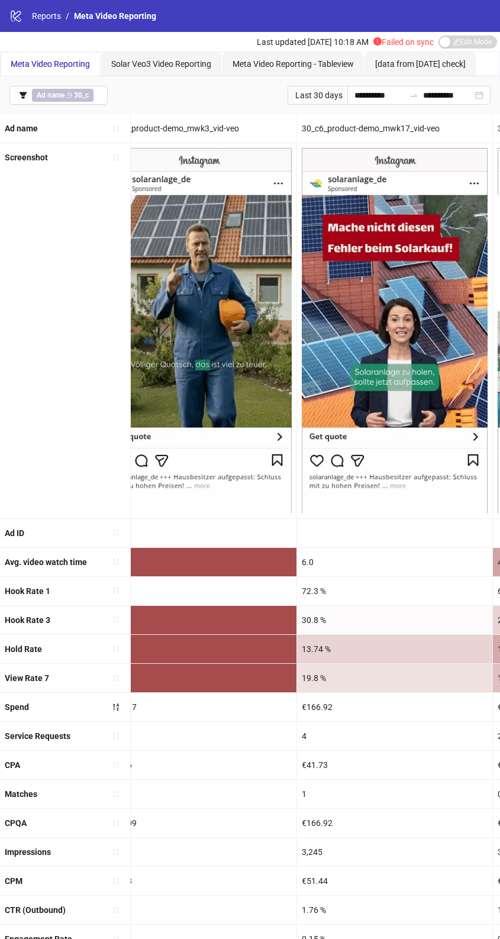
drag, startPoint x: 409, startPoint y: 590, endPoint x: 398, endPoint y: 587, distance: 11.6
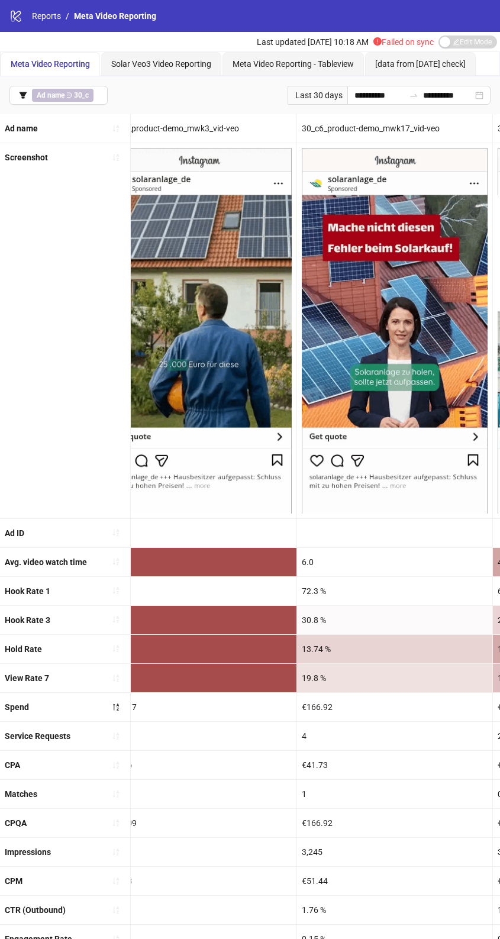
click at [400, 587] on div "72.3 %" at bounding box center [394, 591] width 195 height 28
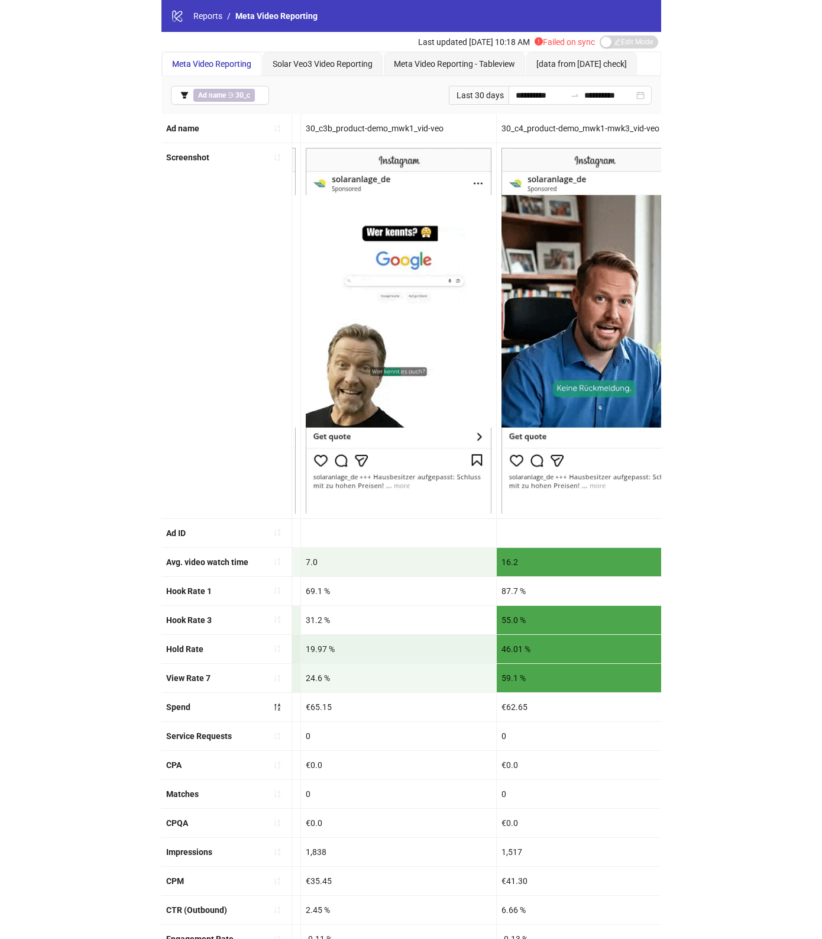
scroll to position [0, 1001]
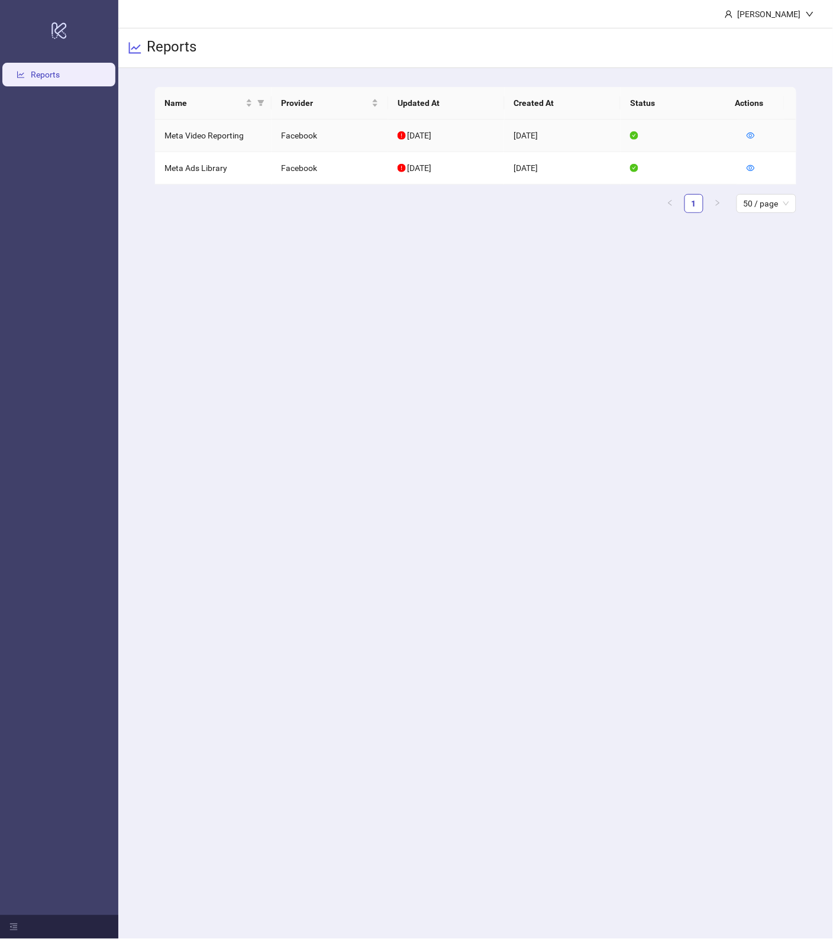
click at [222, 131] on td "Meta Video Reporting" at bounding box center [213, 135] width 116 height 33
click at [216, 136] on td "Meta Video Reporting" at bounding box center [213, 135] width 116 height 33
click at [750, 127] on td at bounding box center [766, 135] width 59 height 33
click at [751, 133] on icon "eye" at bounding box center [750, 135] width 8 height 8
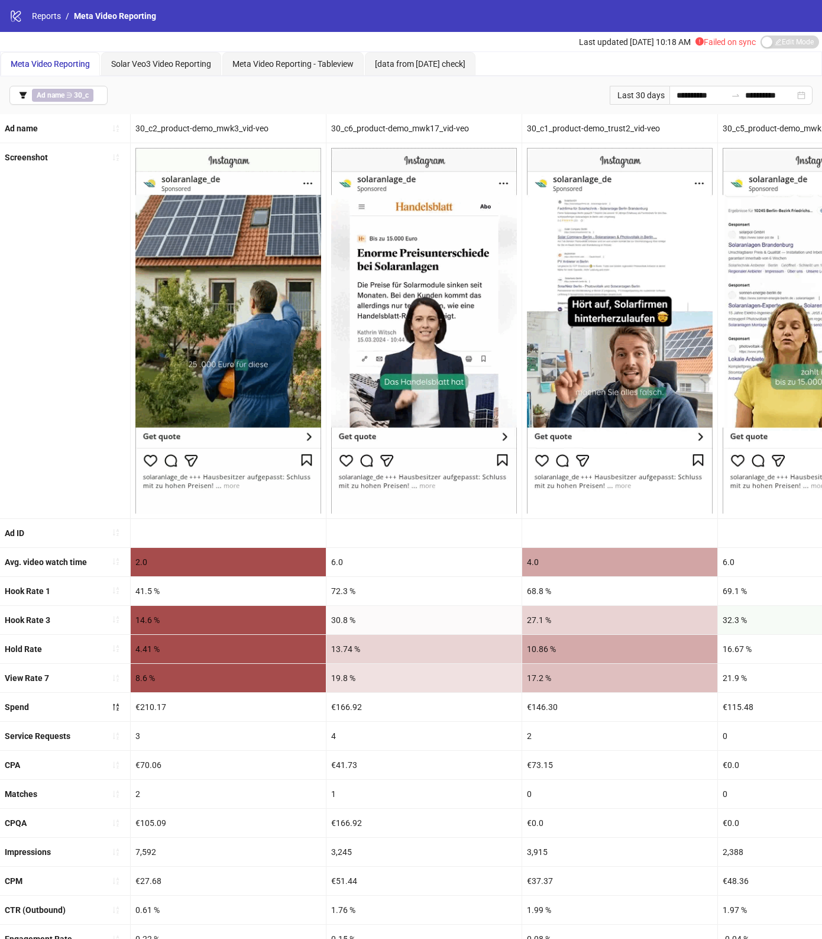
click at [480, 593] on div "72.3 %" at bounding box center [423, 591] width 195 height 28
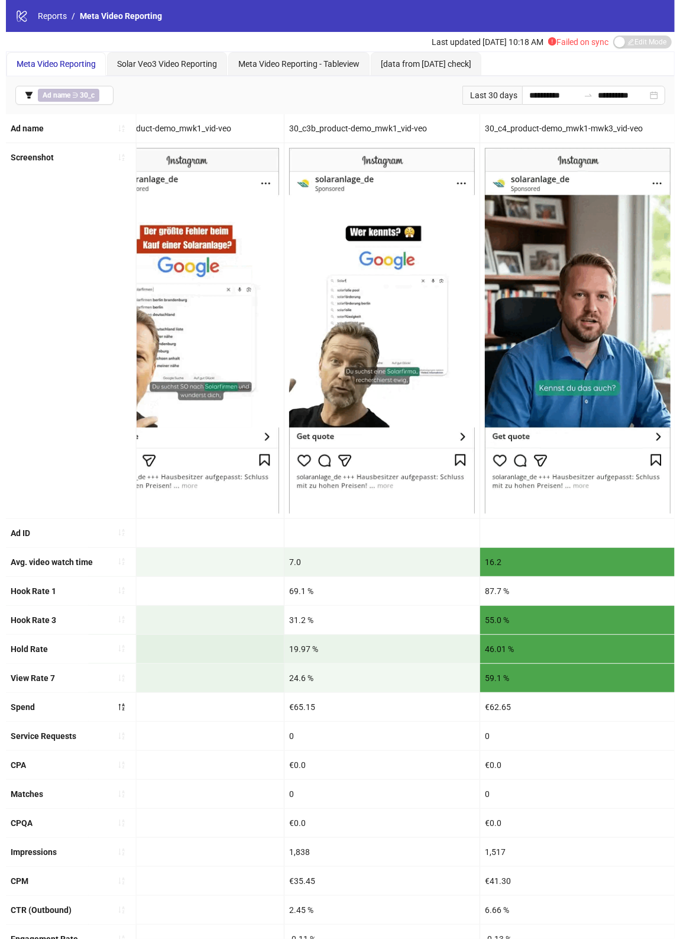
scroll to position [0, 832]
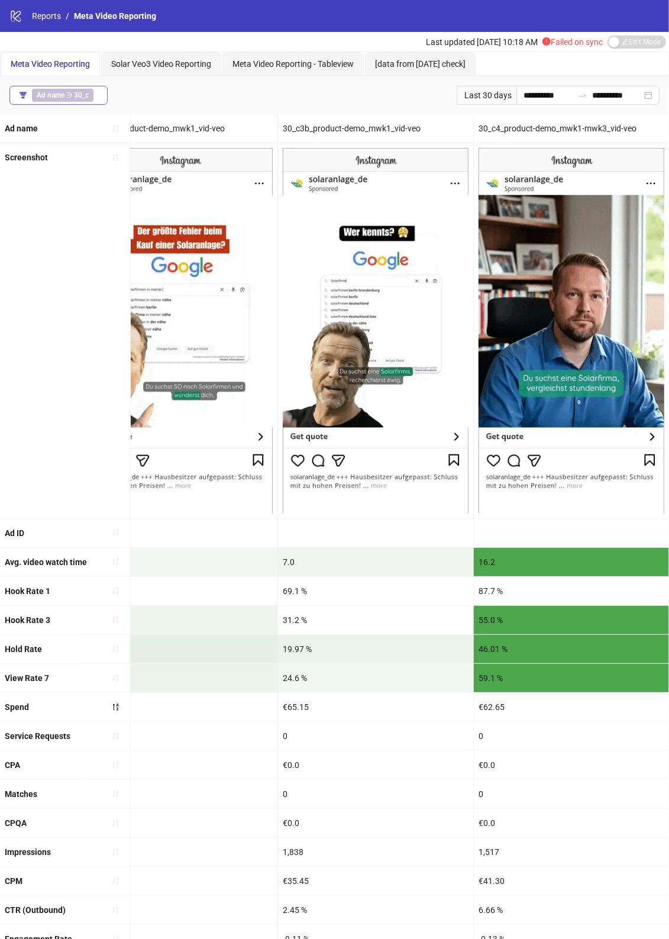
click at [74, 96] on b "30_c" at bounding box center [81, 95] width 15 height 8
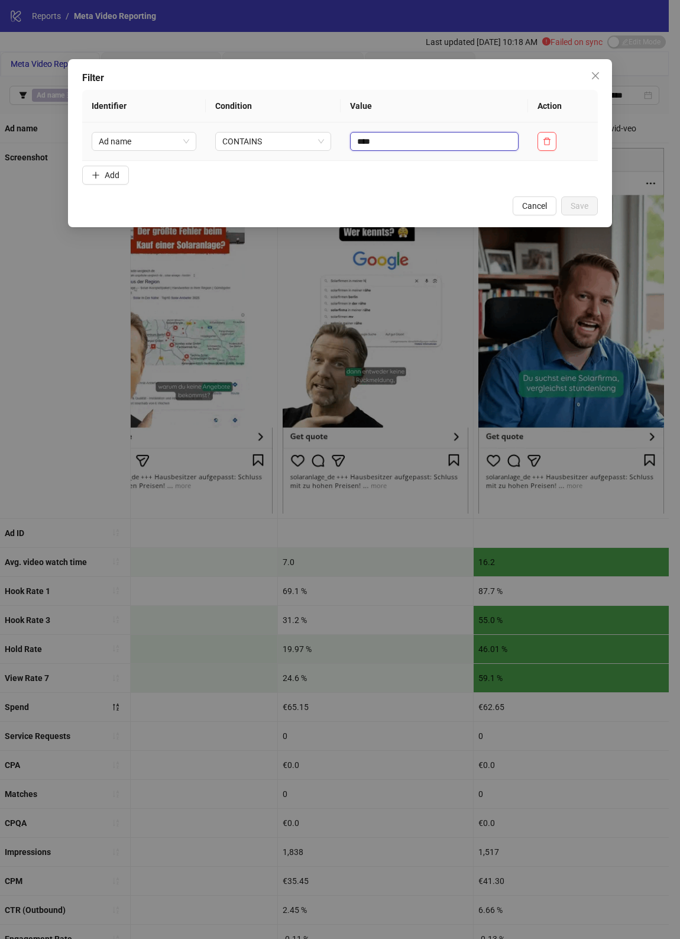
click at [444, 137] on input "****" at bounding box center [434, 141] width 169 height 19
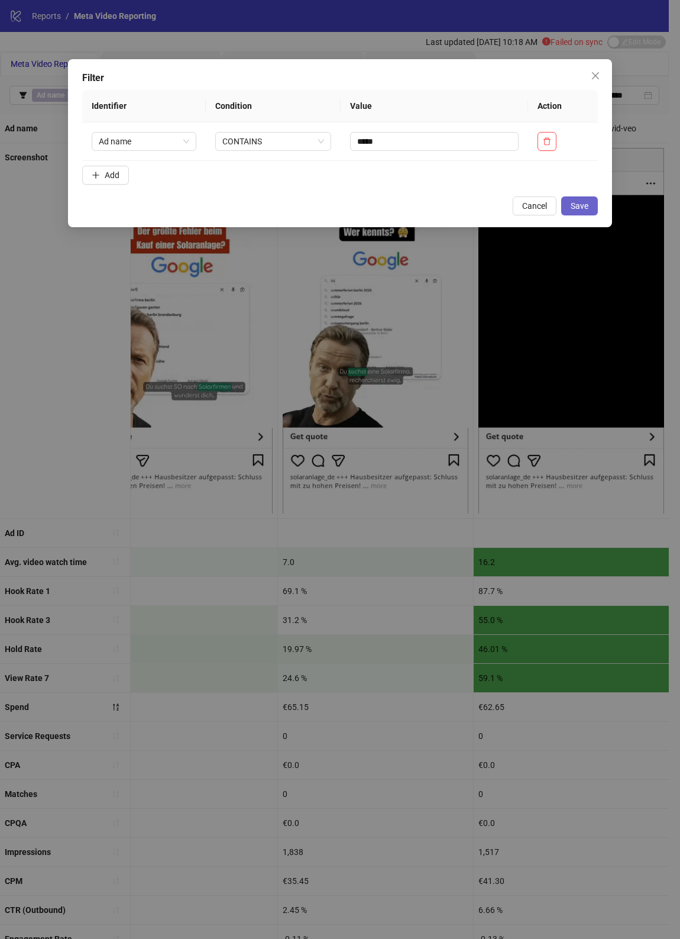
click at [574, 210] on span "Save" at bounding box center [580, 205] width 18 height 9
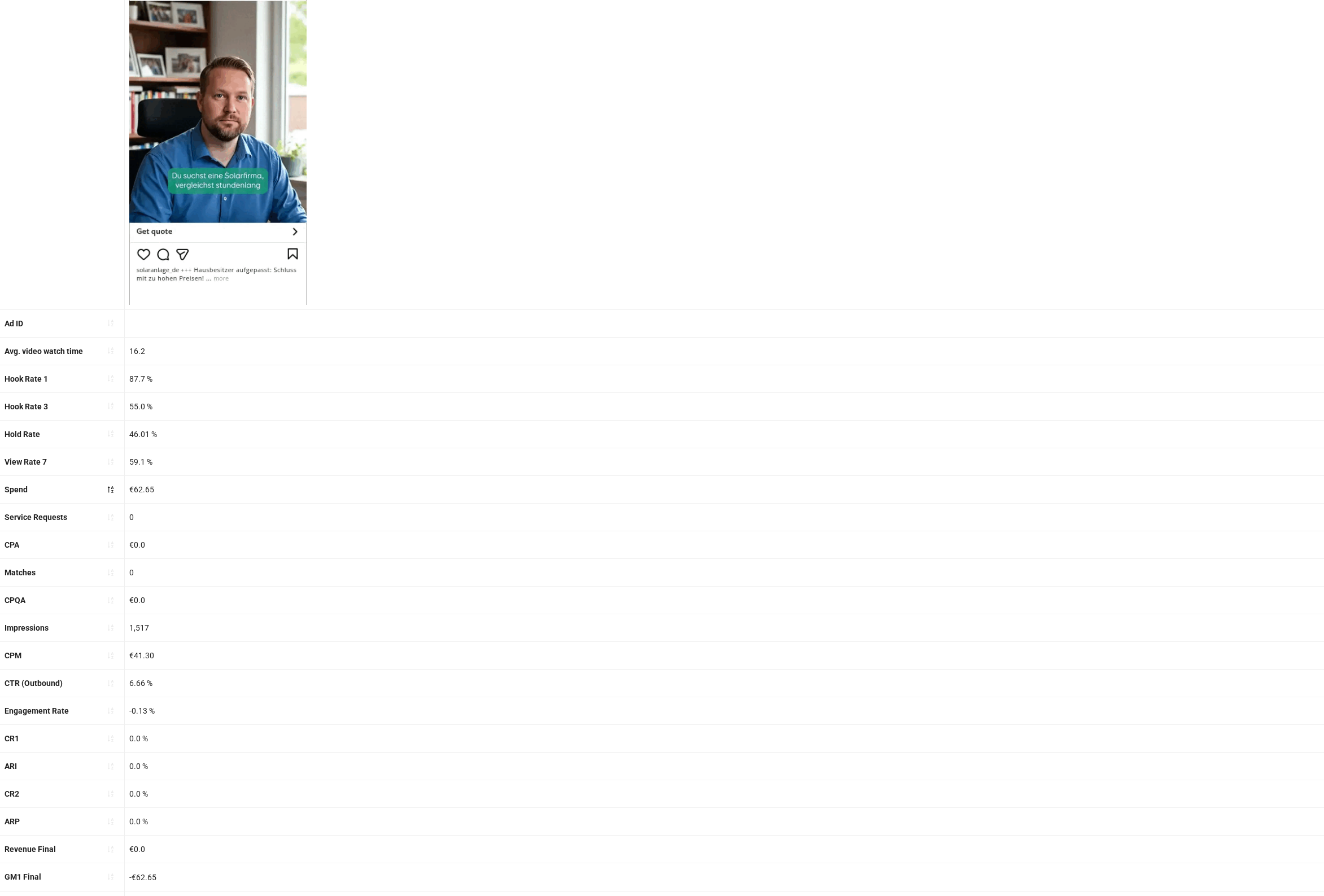
scroll to position [0, 0]
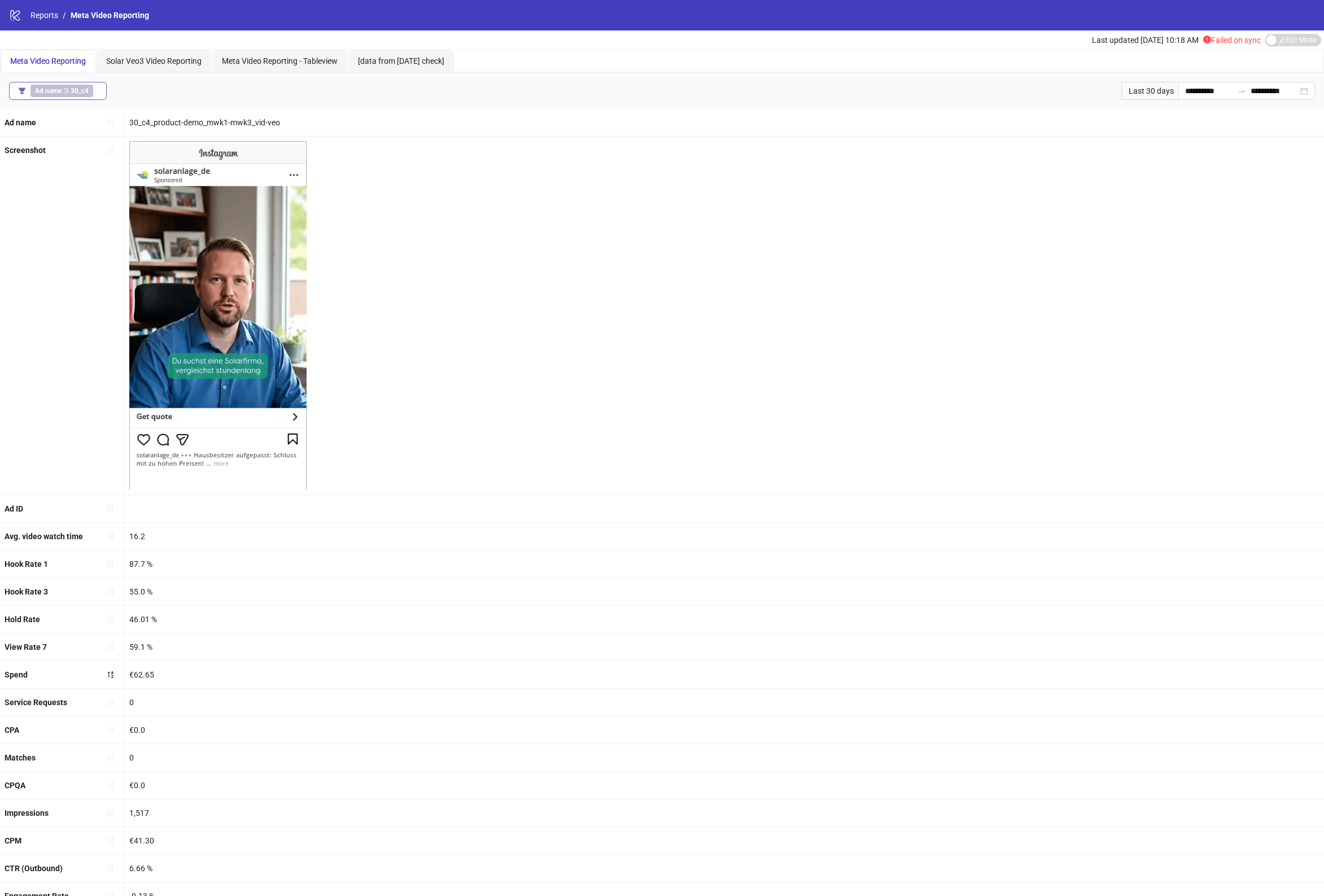
click at [85, 88] on b "30_c4" at bounding box center [79, 91] width 18 height 8
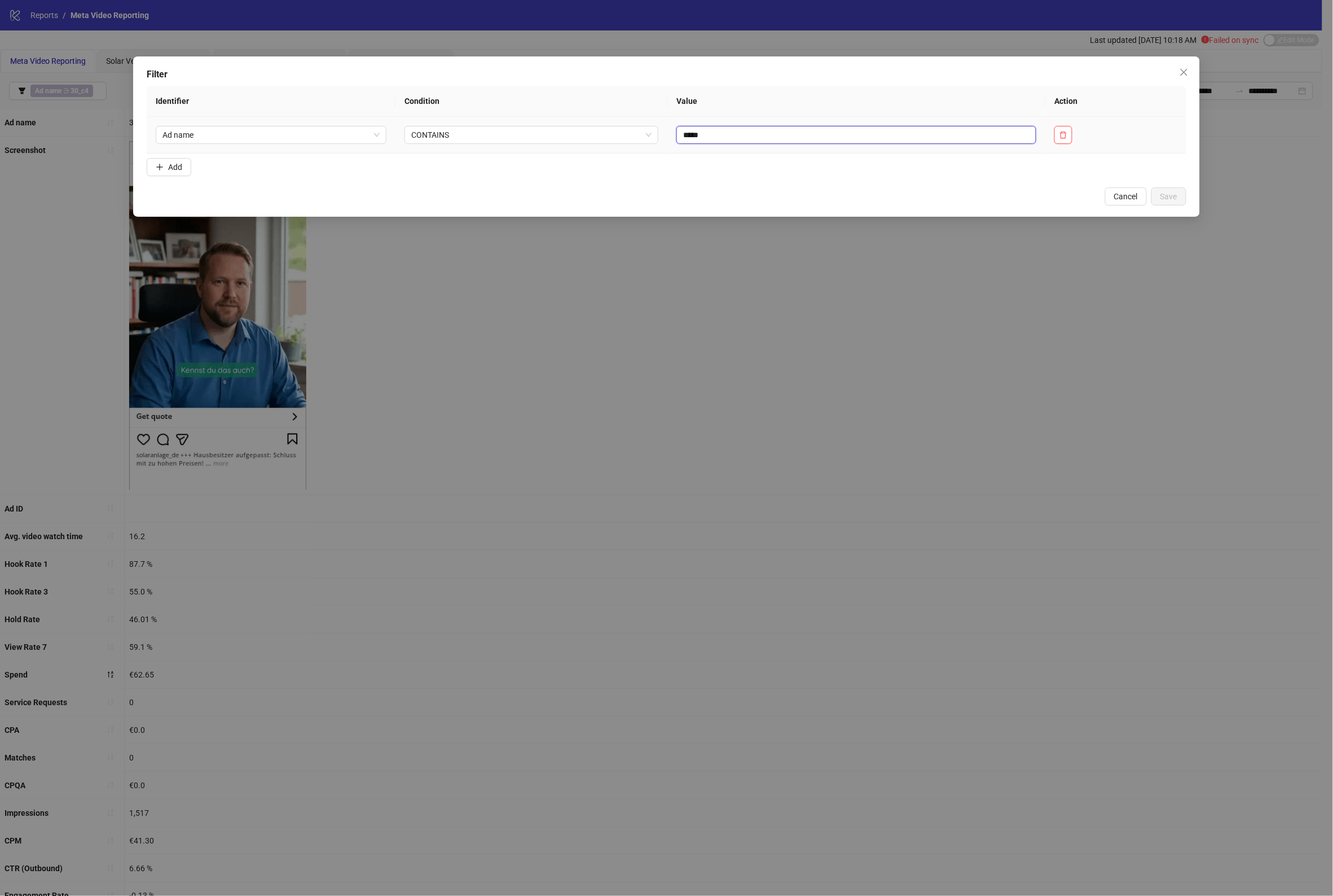
click at [752, 138] on input "*****" at bounding box center [856, 135] width 360 height 18
type input "****"
click at [1166, 193] on span "Save" at bounding box center [1169, 196] width 17 height 9
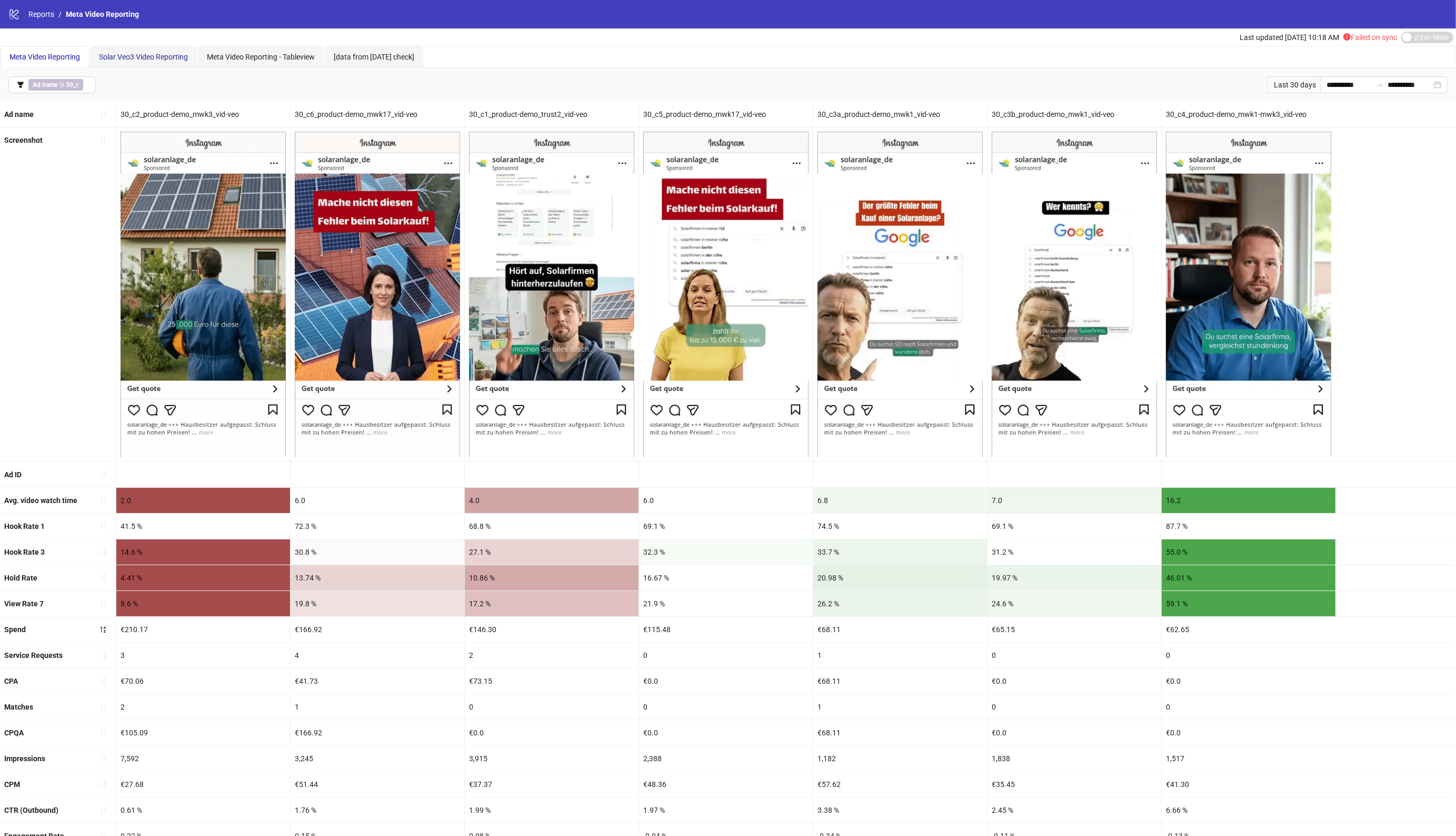
click at [141, 51] on div "Solar Veo3 Video Reporting" at bounding box center [143, 56] width 89 height 12
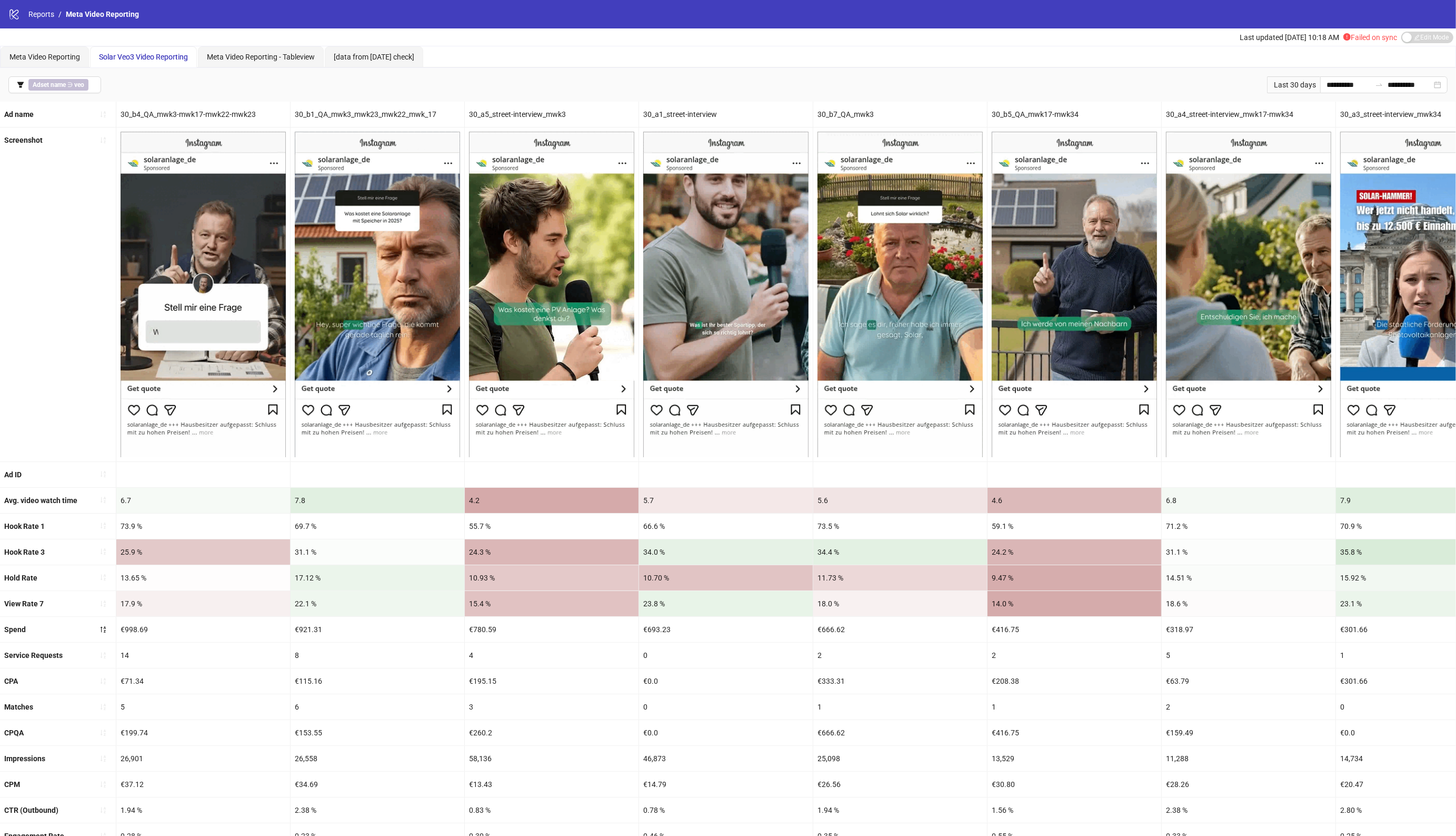
drag, startPoint x: 950, startPoint y: 520, endPoint x: 637, endPoint y: 520, distance: 313.0
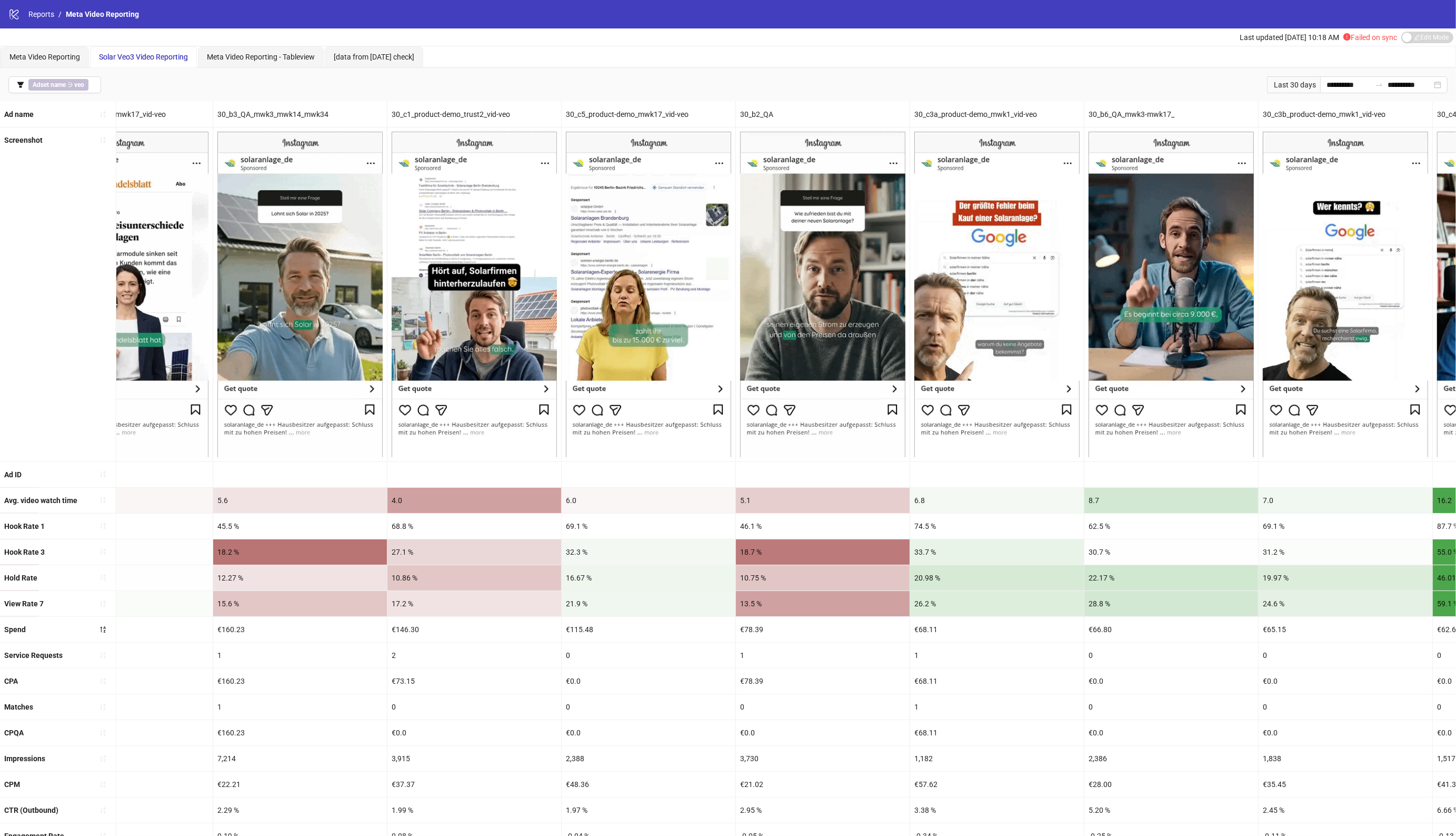
scroll to position [0, 2147]
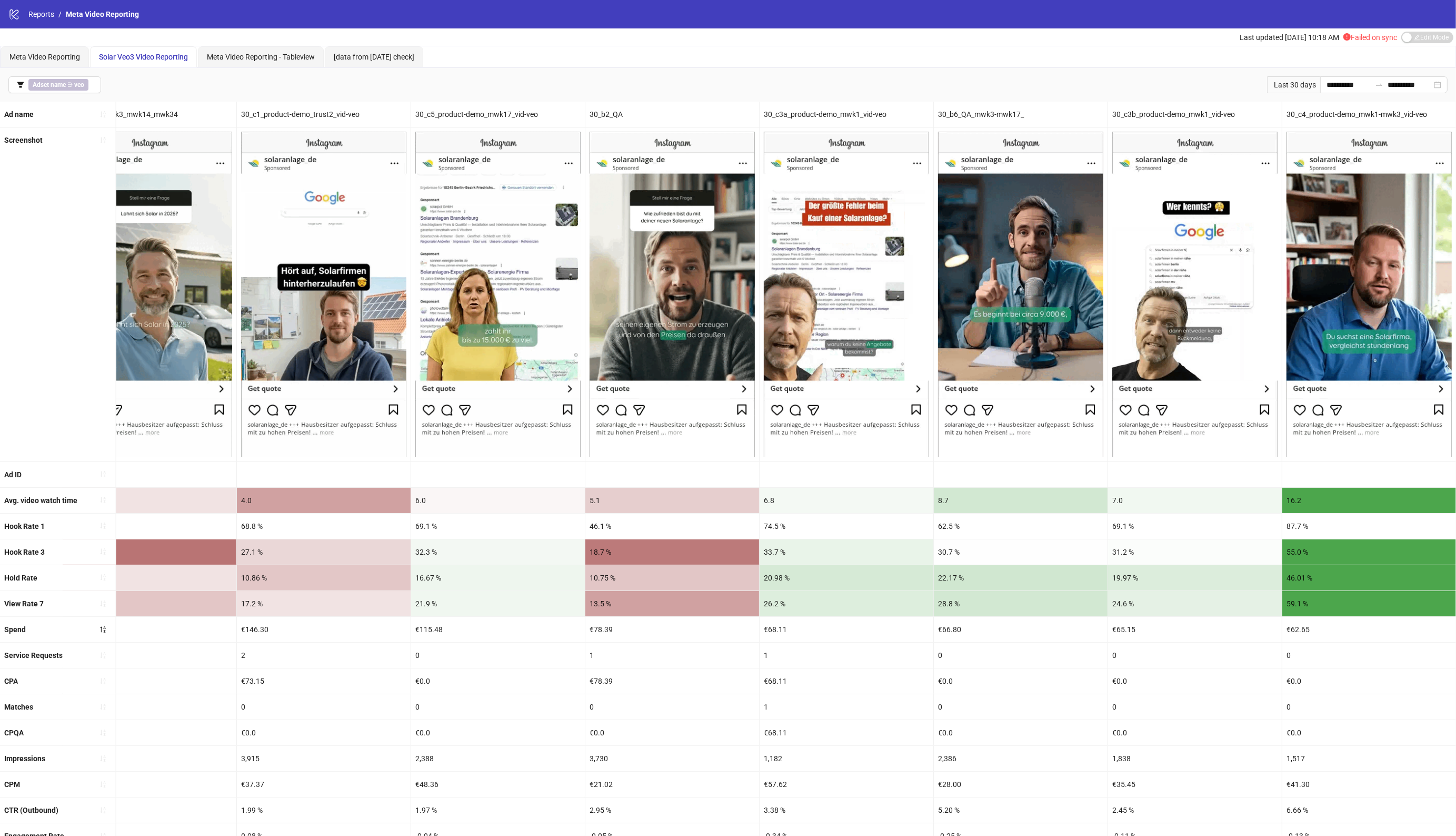
drag, startPoint x: 637, startPoint y: 520, endPoint x: 890, endPoint y: 524, distance: 253.0
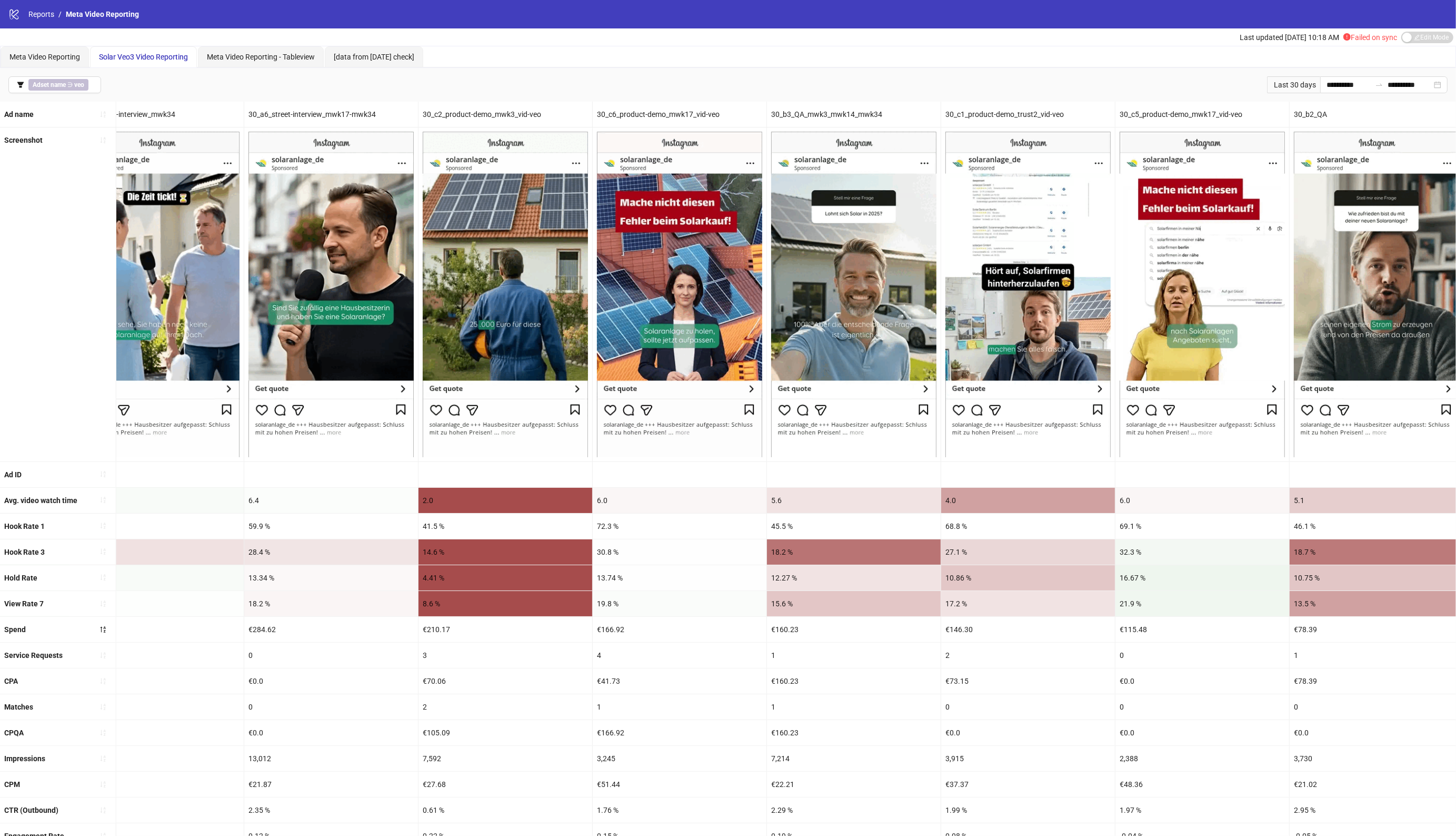
scroll to position [0, 1462]
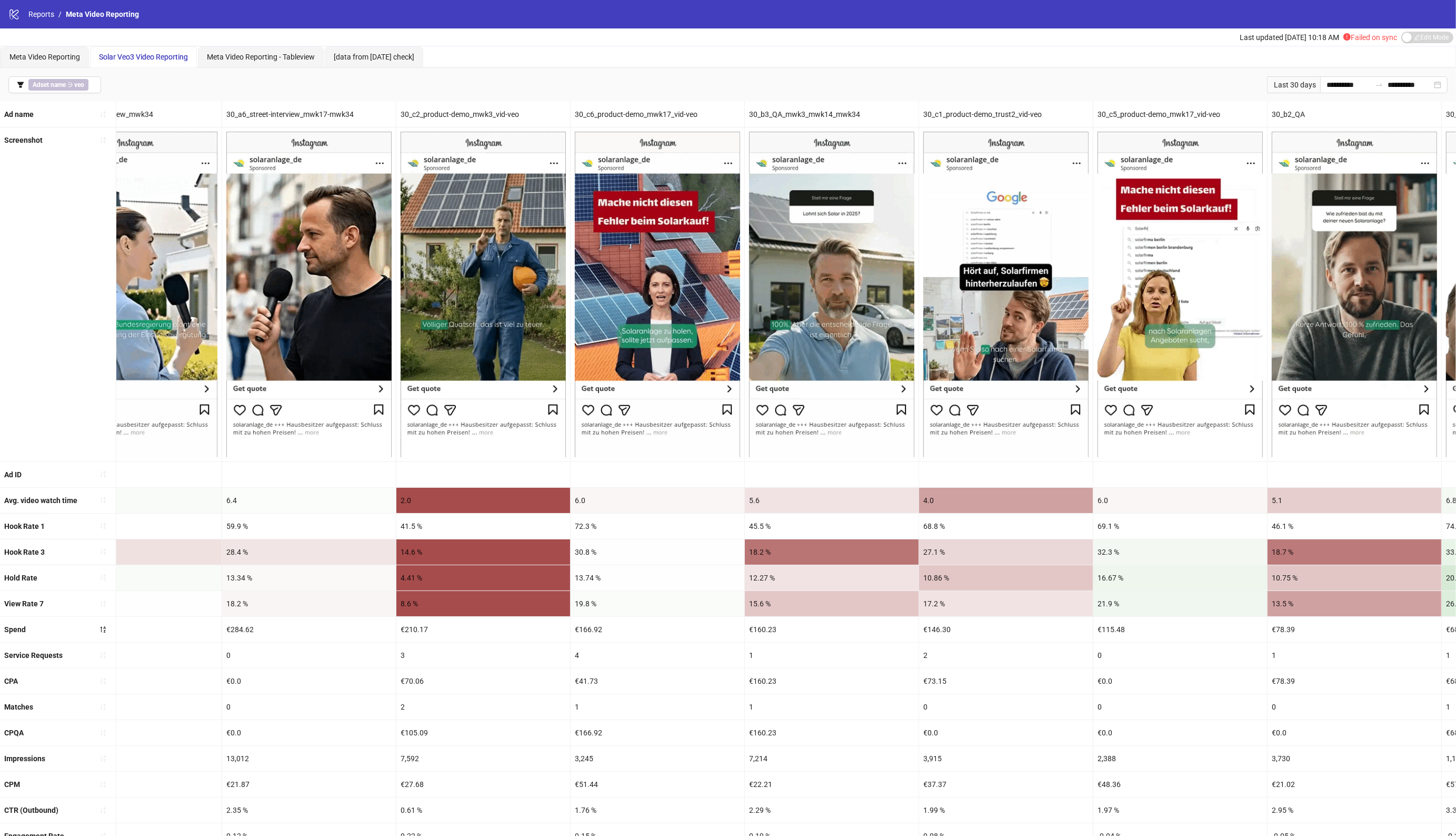
click at [998, 38] on div "Last updated [DATE] 10:18 AM Failed on sync Edit Mode Edit Mode" at bounding box center [728, 37] width 1456 height 18
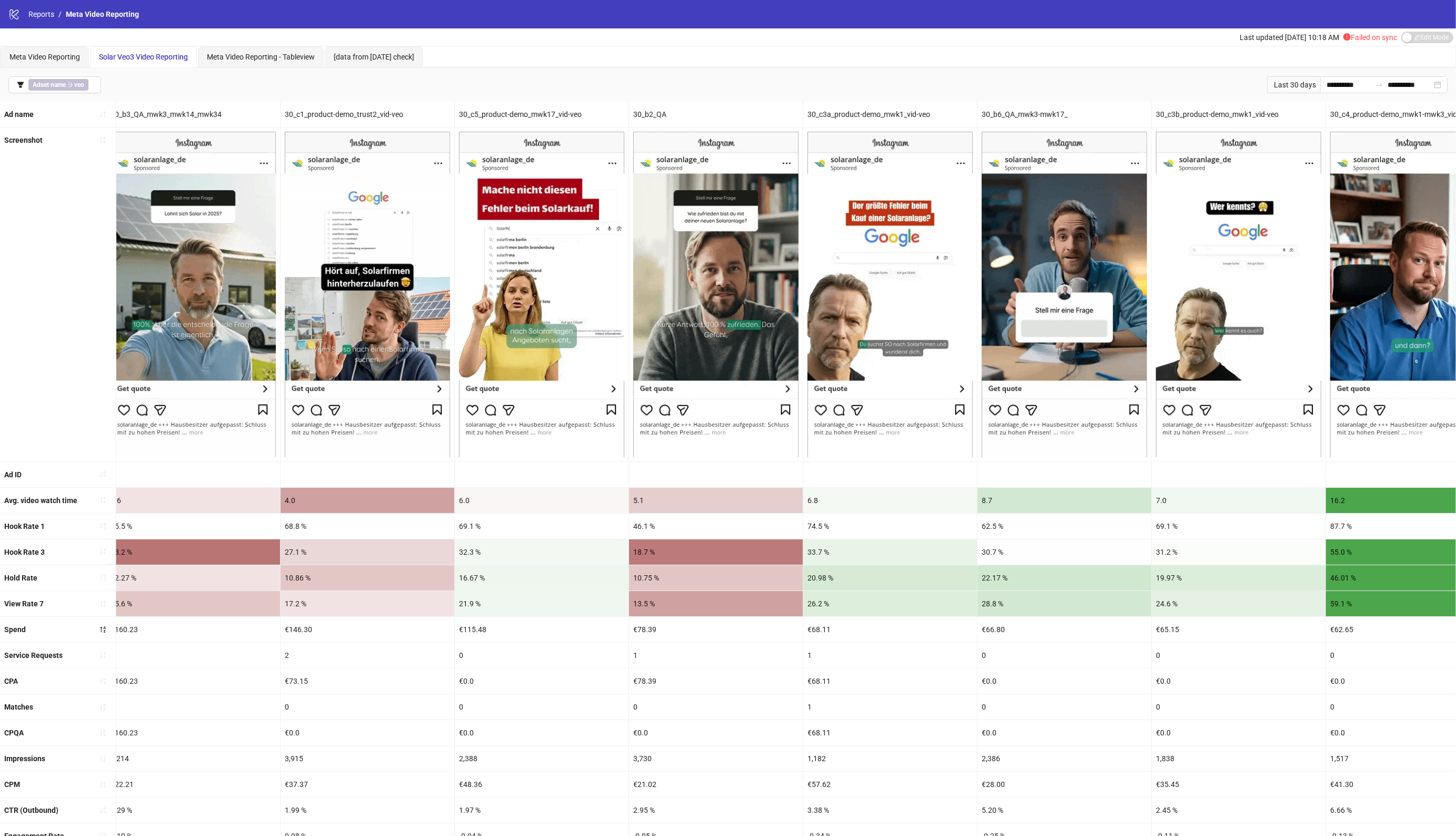
scroll to position [0, 2147]
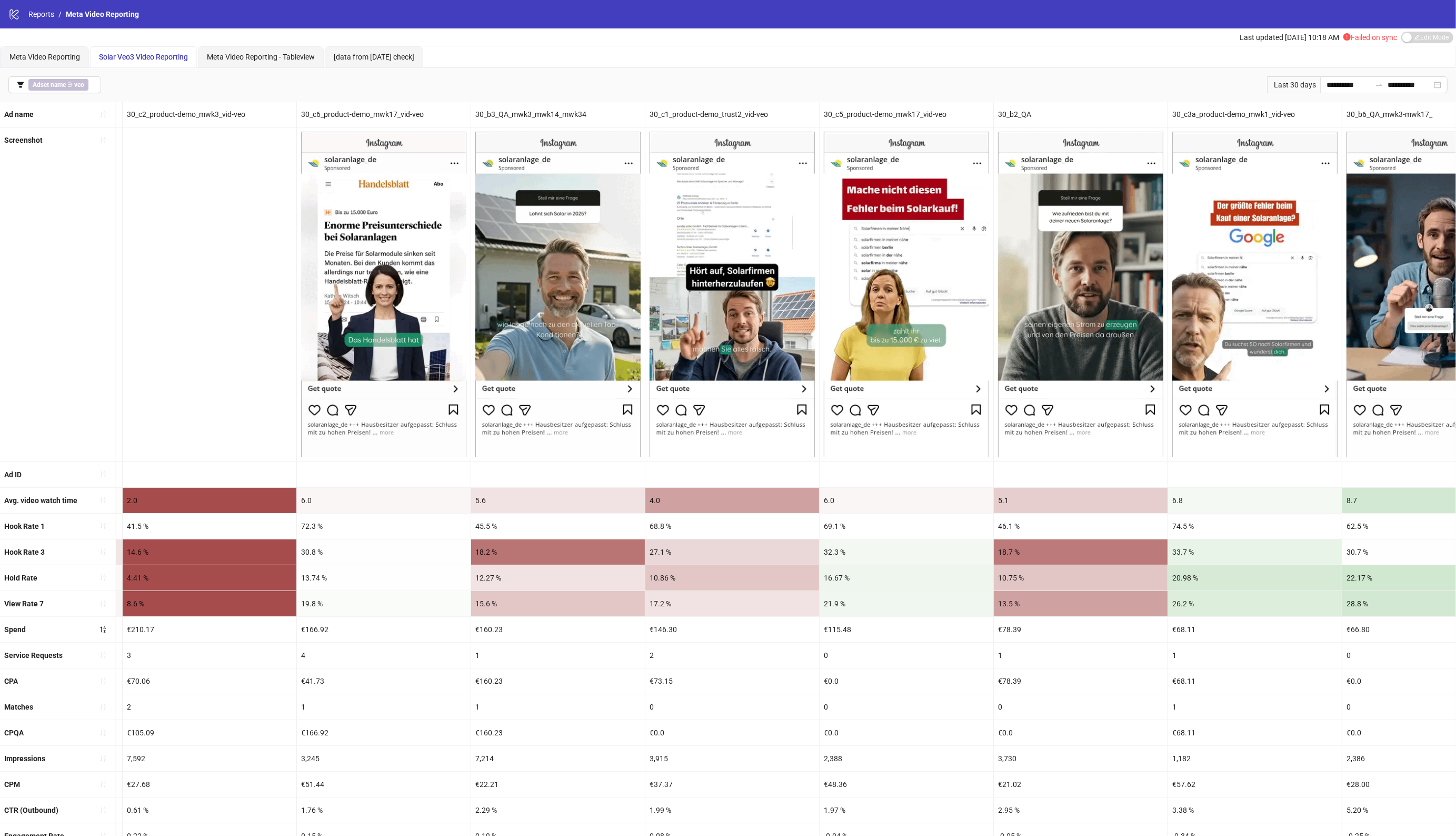
drag, startPoint x: 748, startPoint y: 465, endPoint x: 657, endPoint y: 460, distance: 91.1
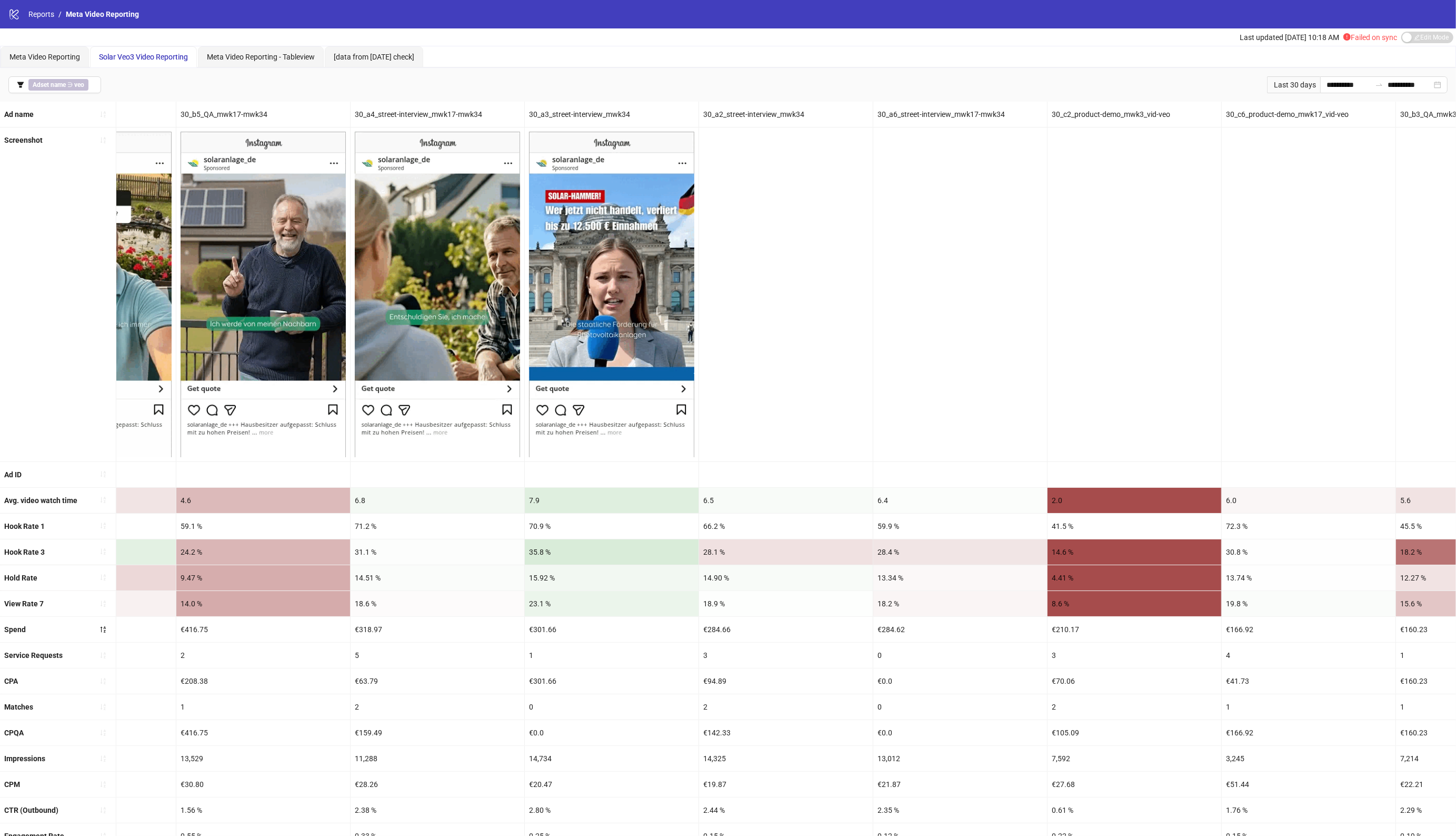
scroll to position [0, 0]
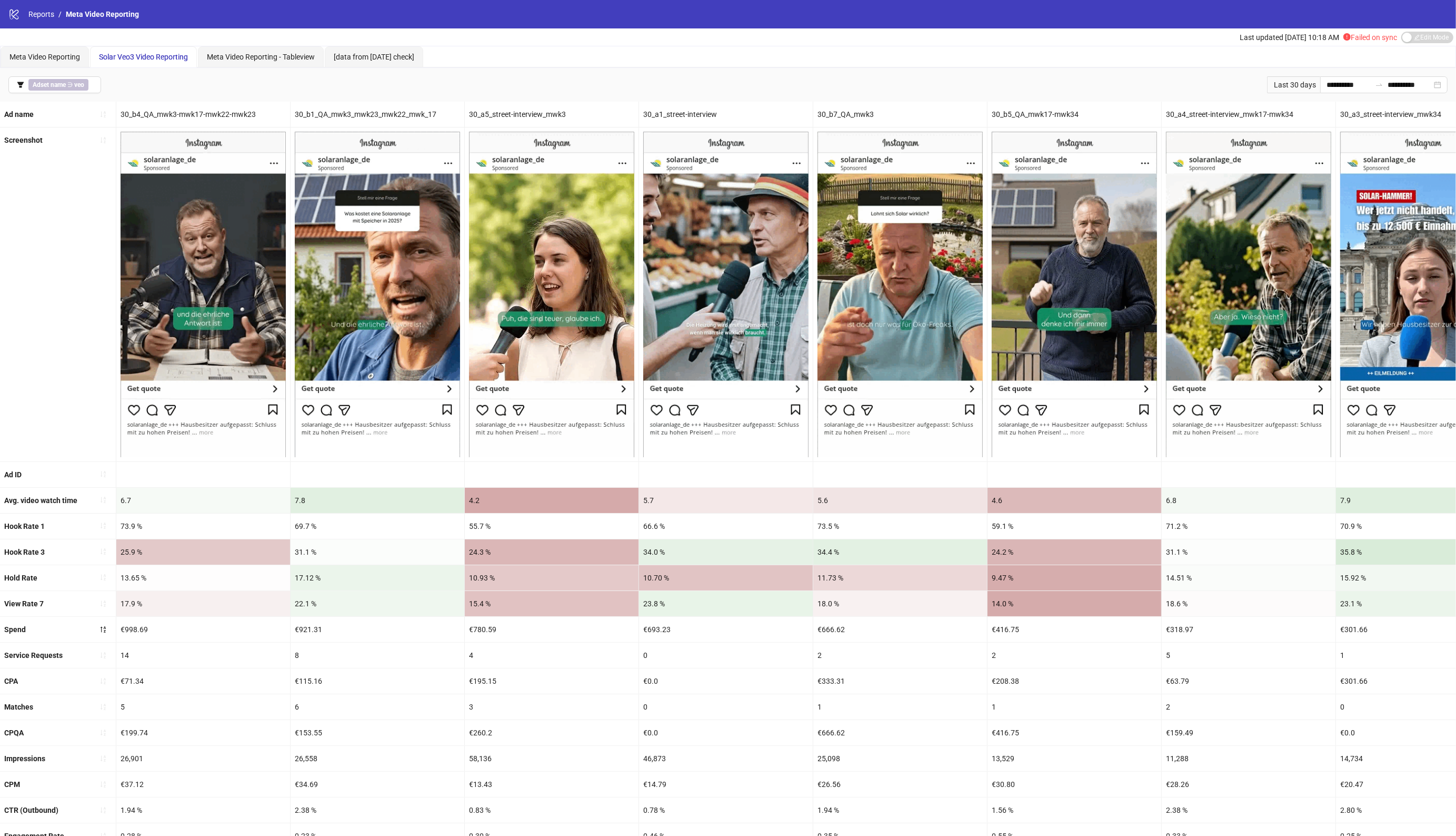
drag, startPoint x: 868, startPoint y: 469, endPoint x: 388, endPoint y: 472, distance: 480.0
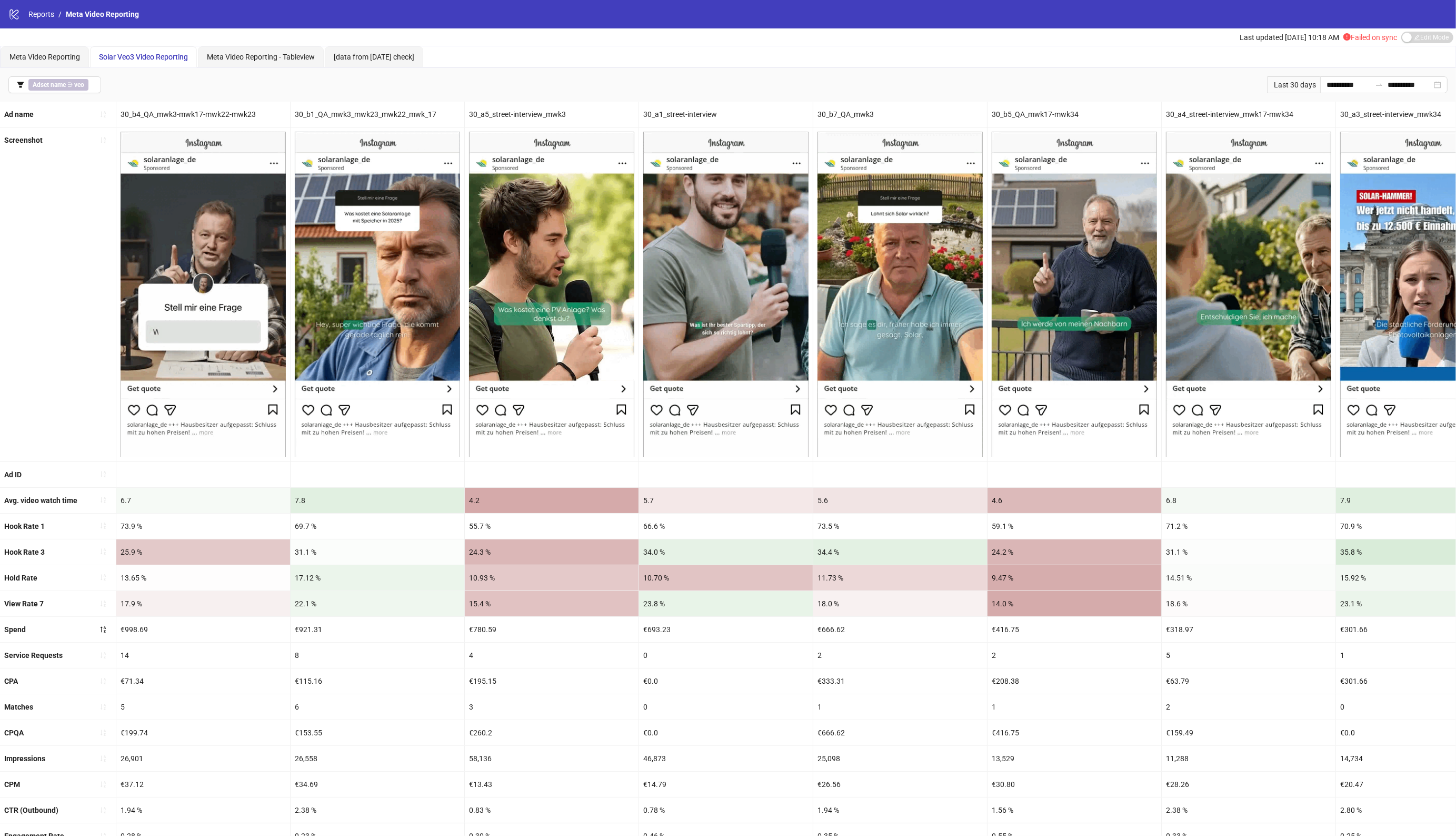
drag, startPoint x: 577, startPoint y: 463, endPoint x: 495, endPoint y: 459, distance: 82.1
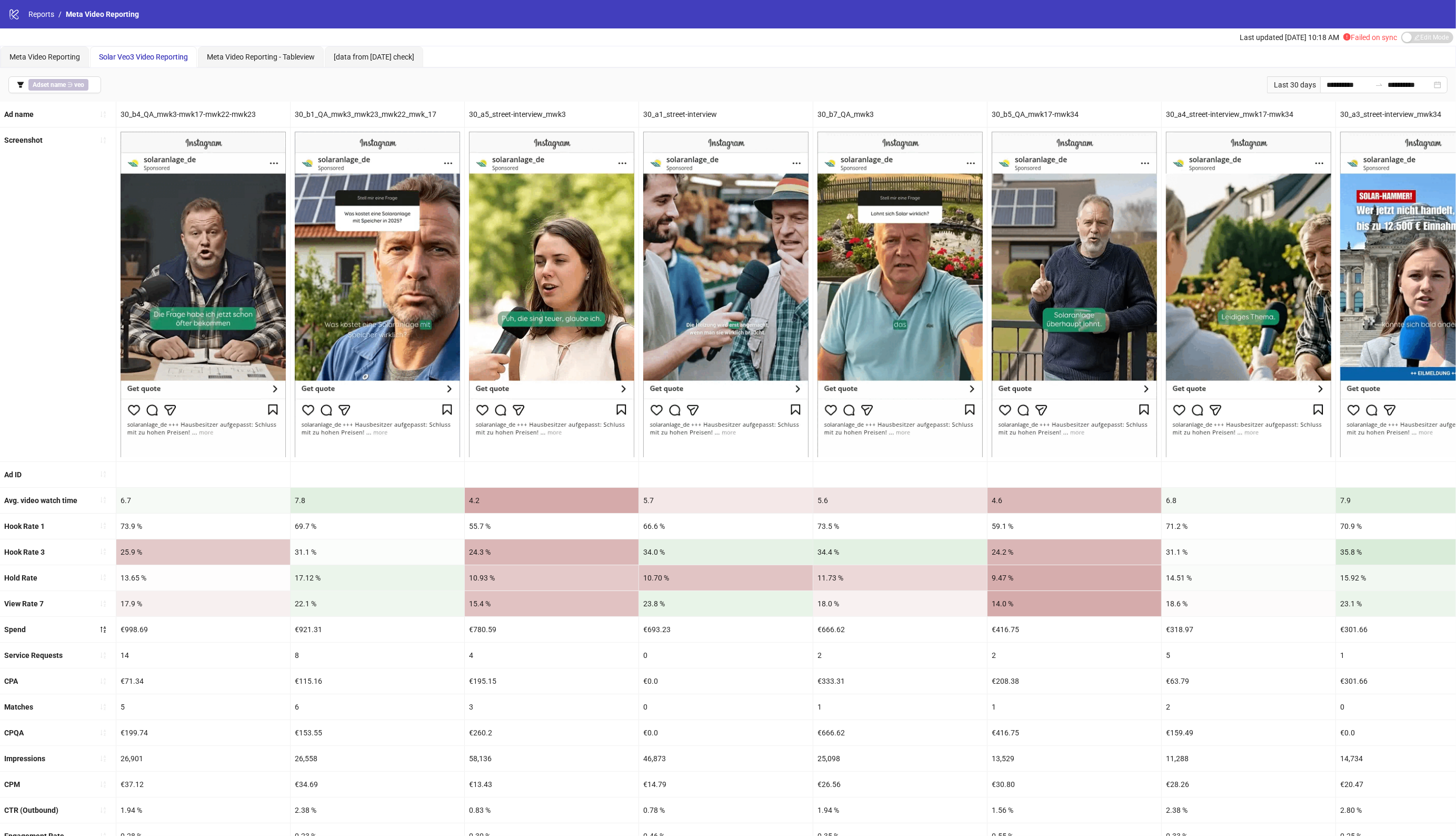
drag, startPoint x: 784, startPoint y: 564, endPoint x: 485, endPoint y: 563, distance: 299.0
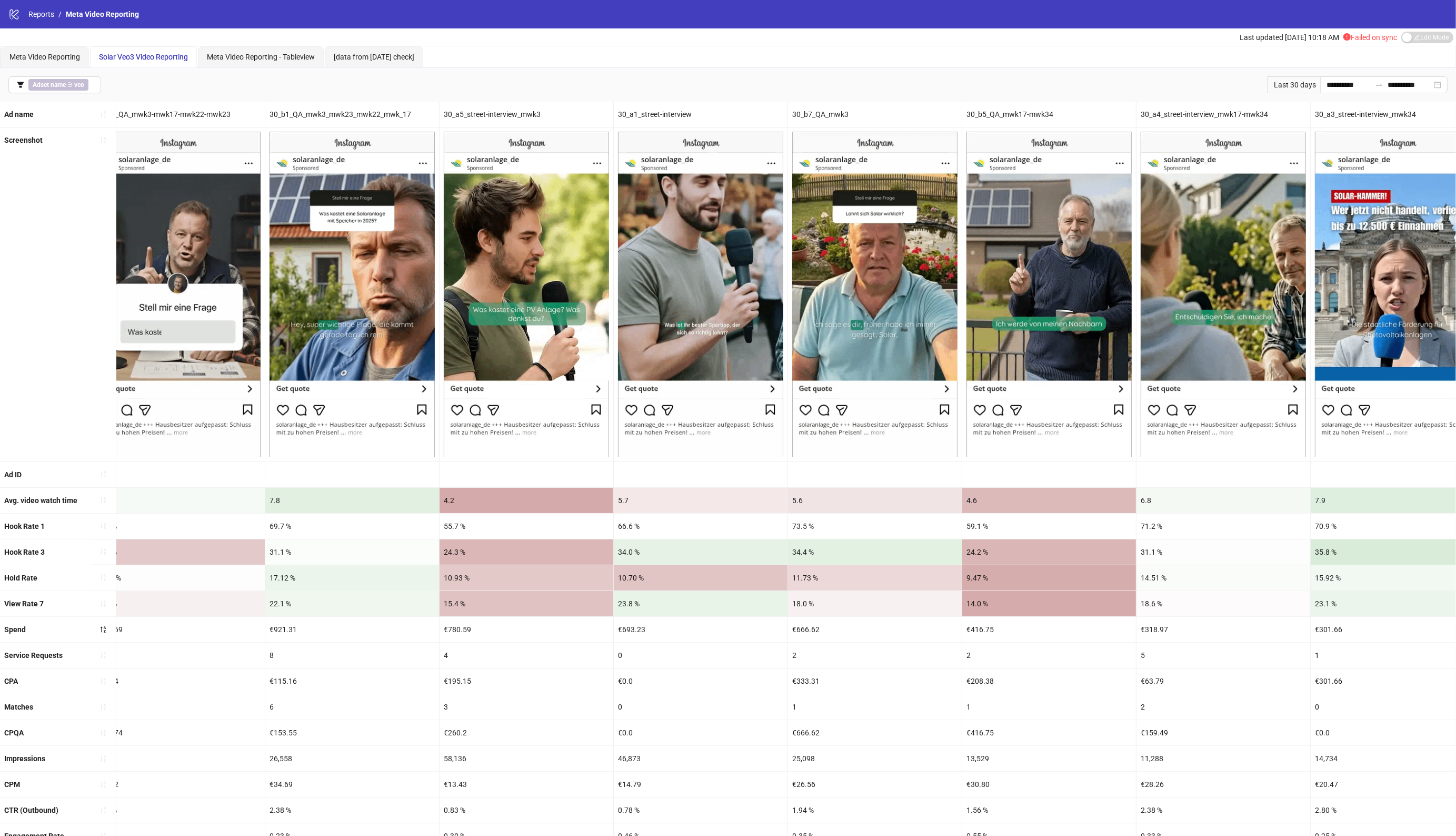
drag, startPoint x: 479, startPoint y: 556, endPoint x: 863, endPoint y: 561, distance: 384.0
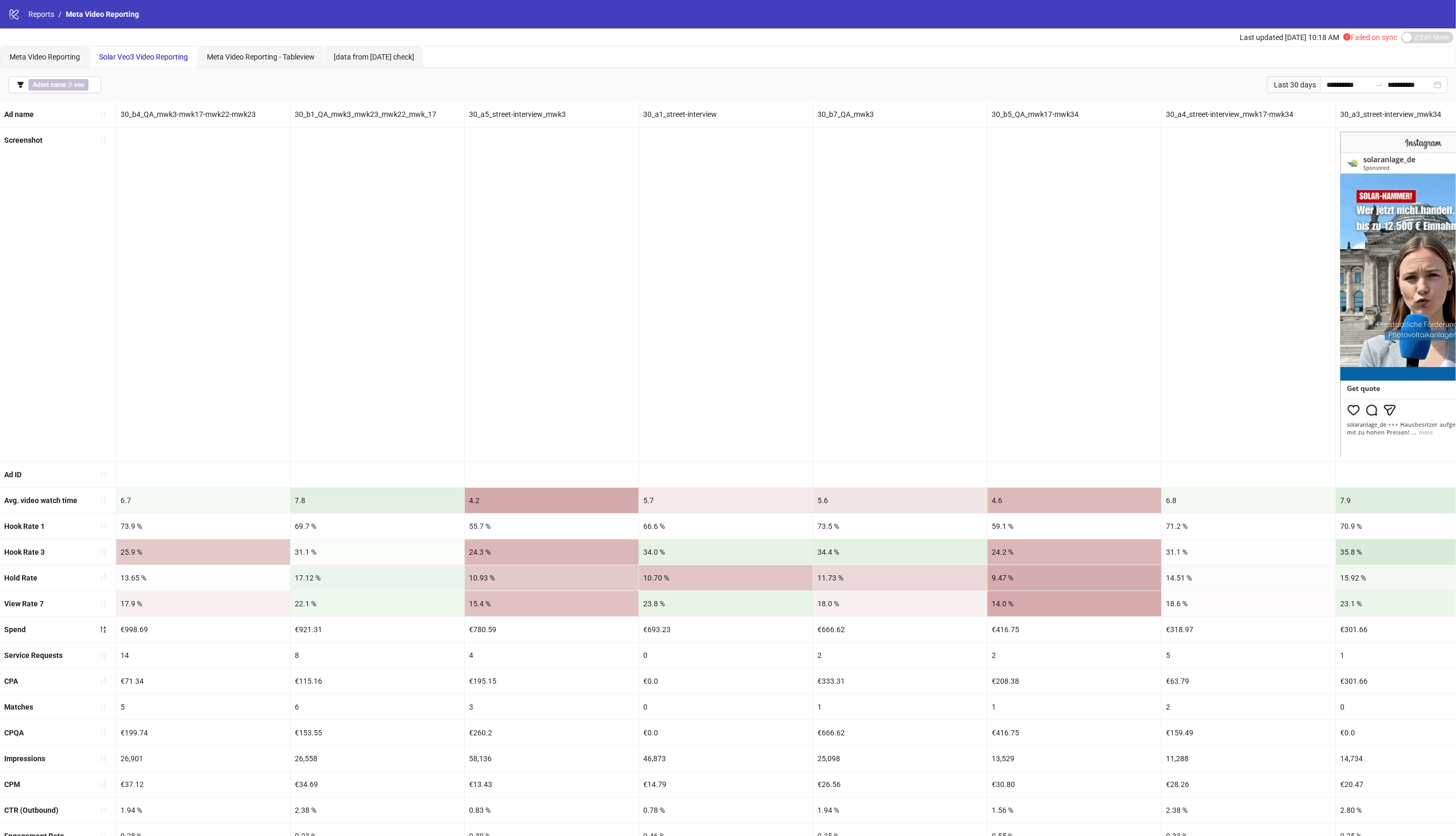
drag, startPoint x: 975, startPoint y: 523, endPoint x: 692, endPoint y: 515, distance: 283.1
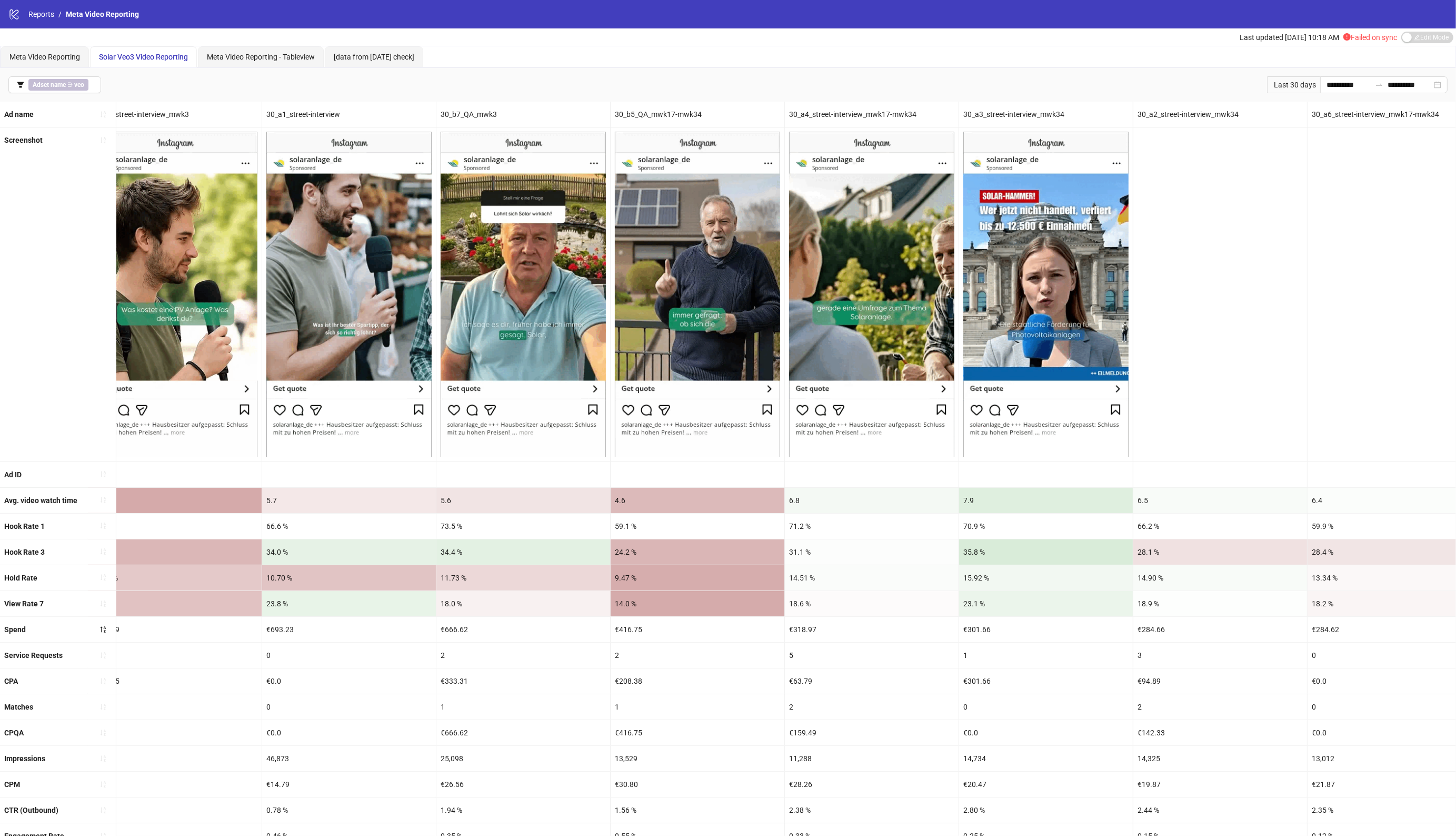
scroll to position [0, 2147]
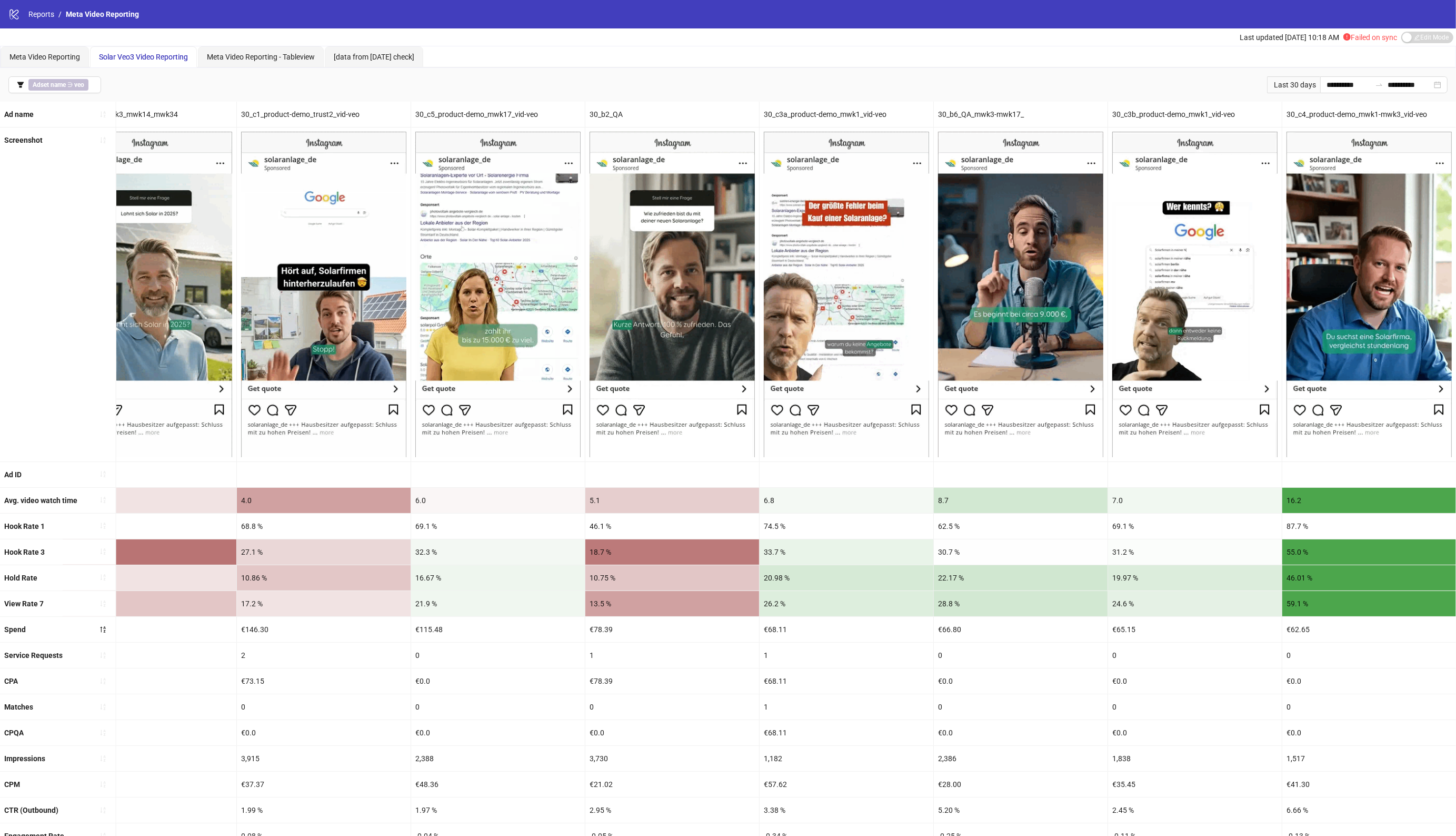
drag, startPoint x: 692, startPoint y: 515, endPoint x: 1075, endPoint y: 515, distance: 383.0
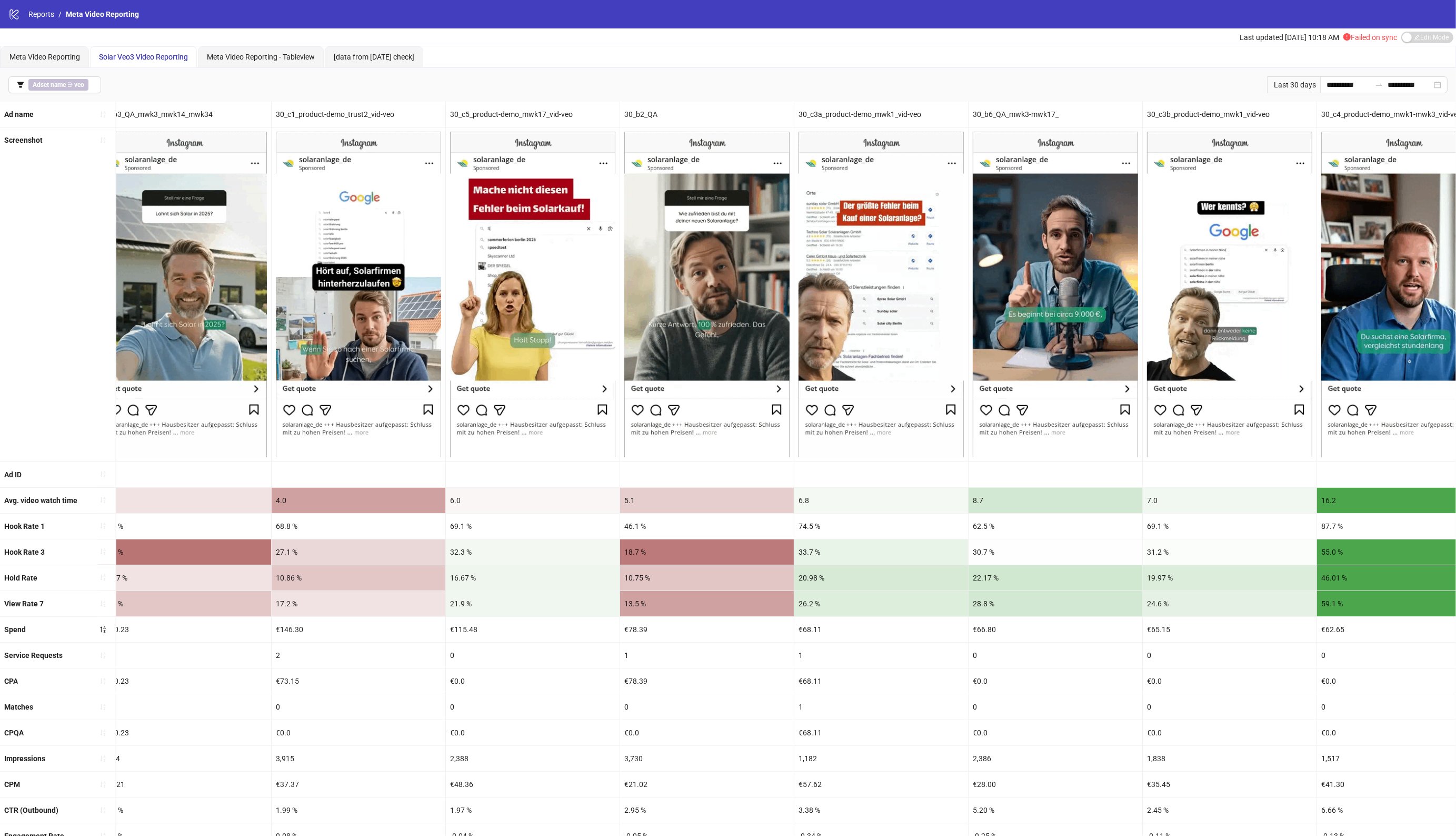
drag, startPoint x: 896, startPoint y: 523, endPoint x: 865, endPoint y: 523, distance: 31.0
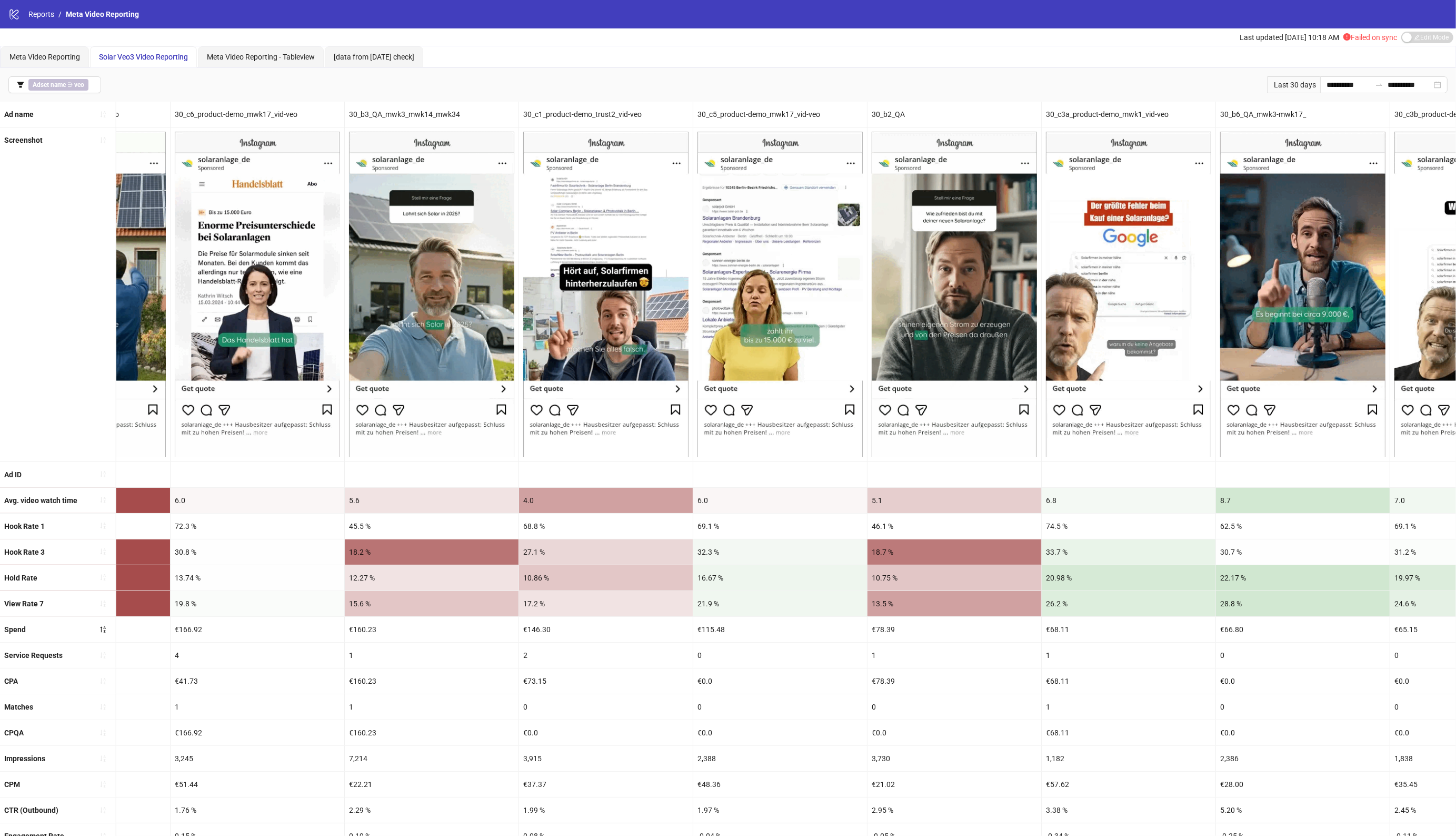
drag, startPoint x: 899, startPoint y: 516, endPoint x: 848, endPoint y: 517, distance: 51.0
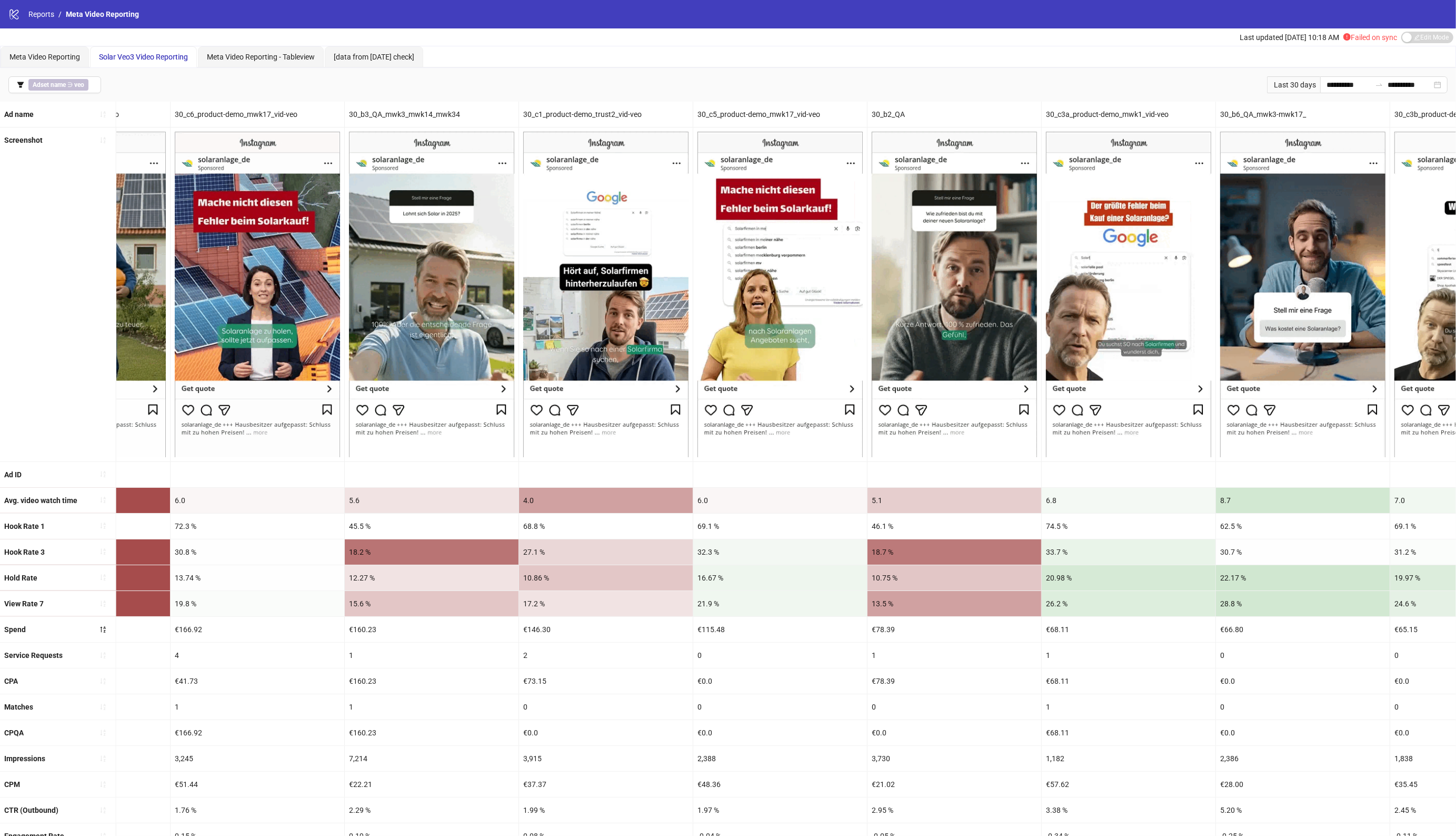
scroll to position [0, 1812]
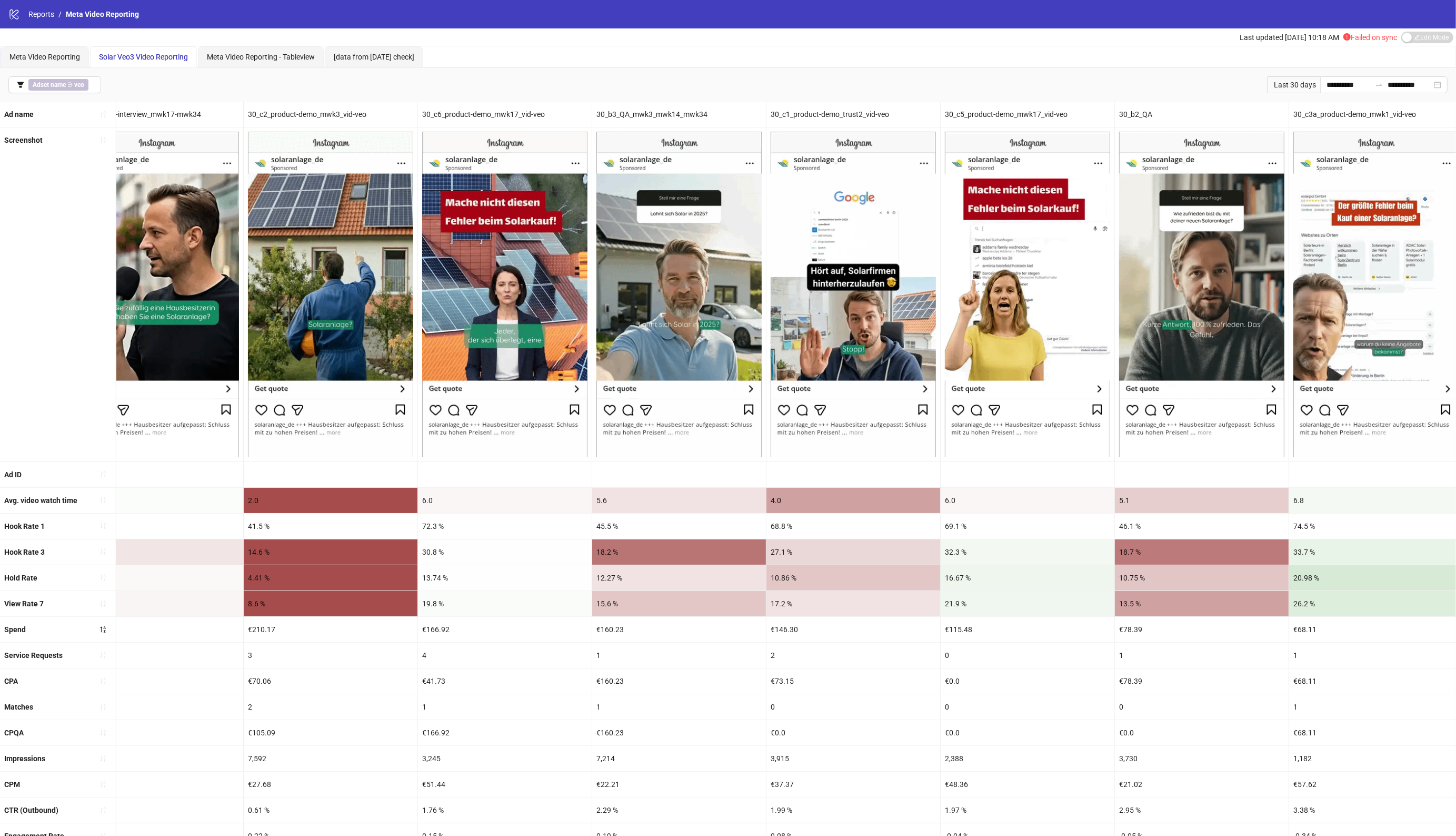
drag, startPoint x: 987, startPoint y: 520, endPoint x: 933, endPoint y: 521, distance: 54.0
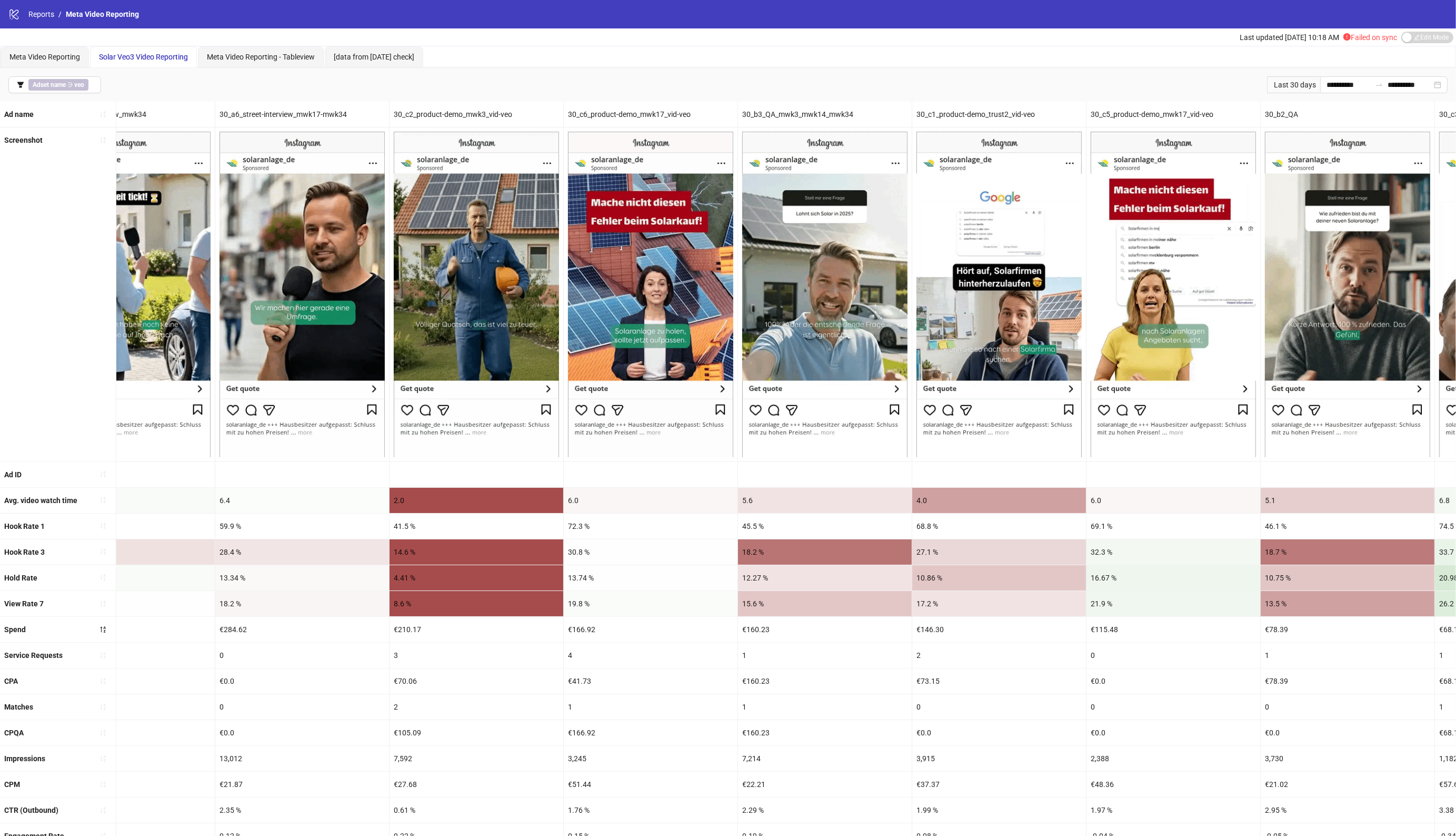
scroll to position [0, 1066]
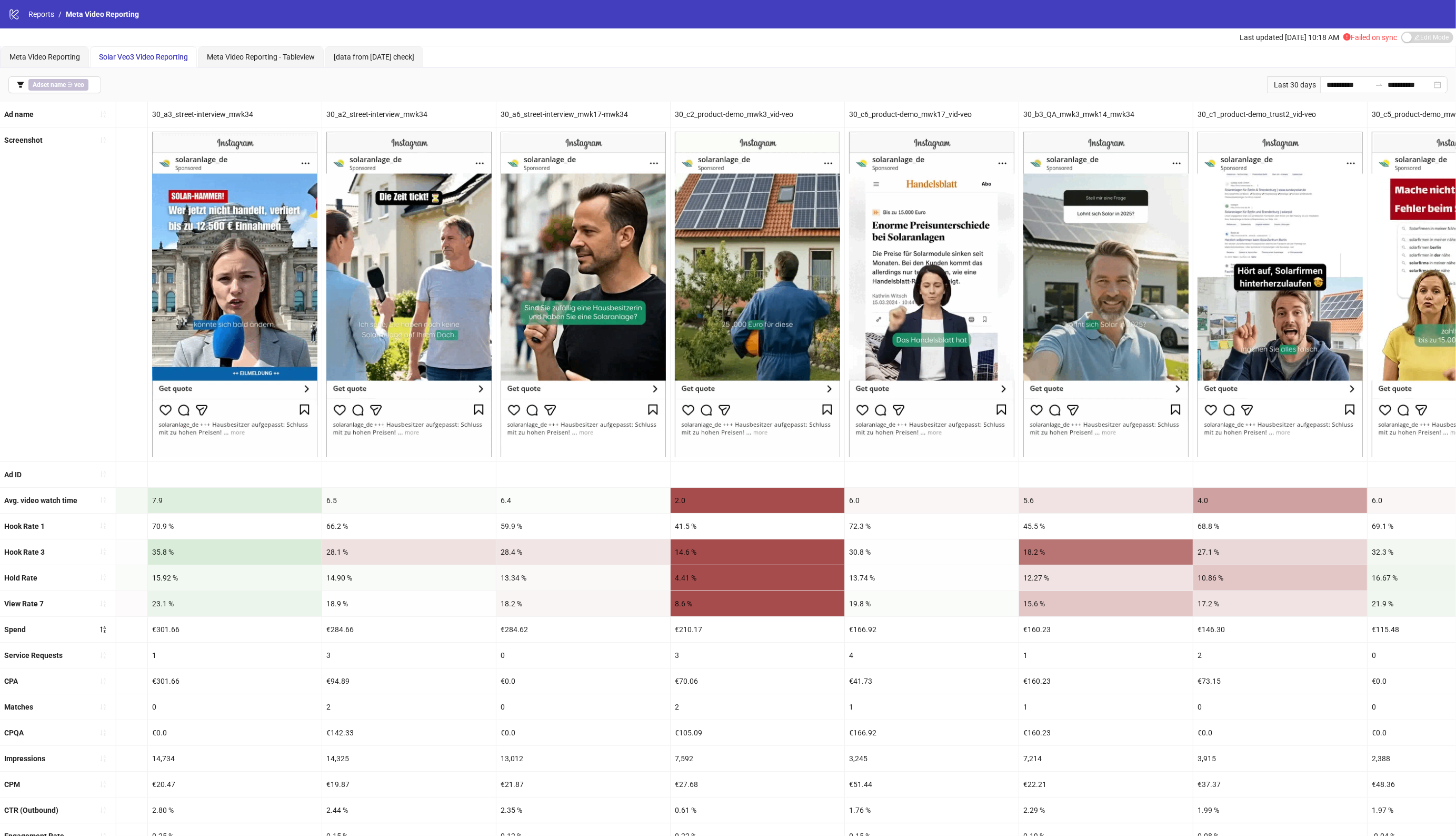
drag, startPoint x: 914, startPoint y: 508, endPoint x: 803, endPoint y: 514, distance: 111.2
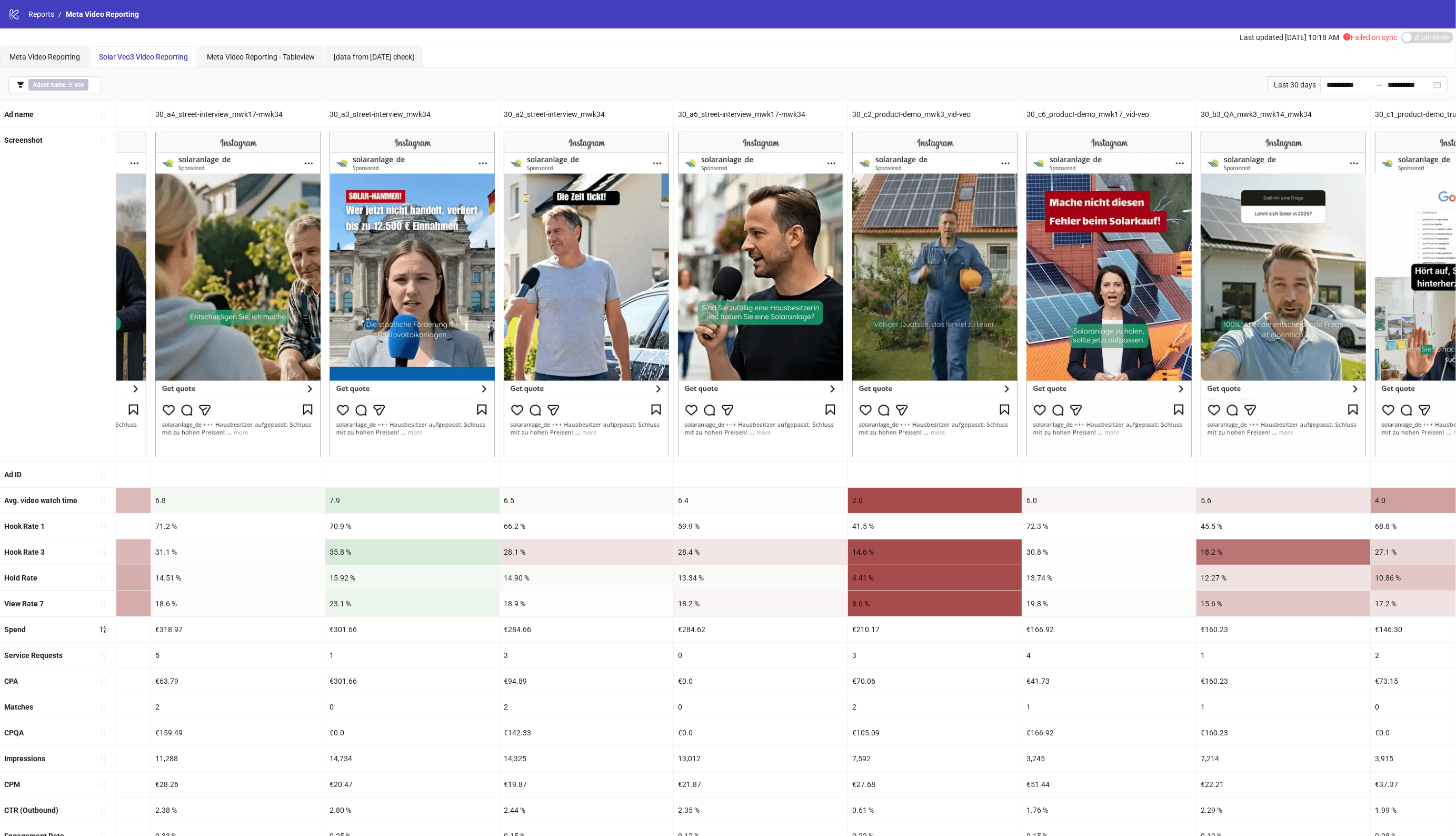
scroll to position [0, 701]
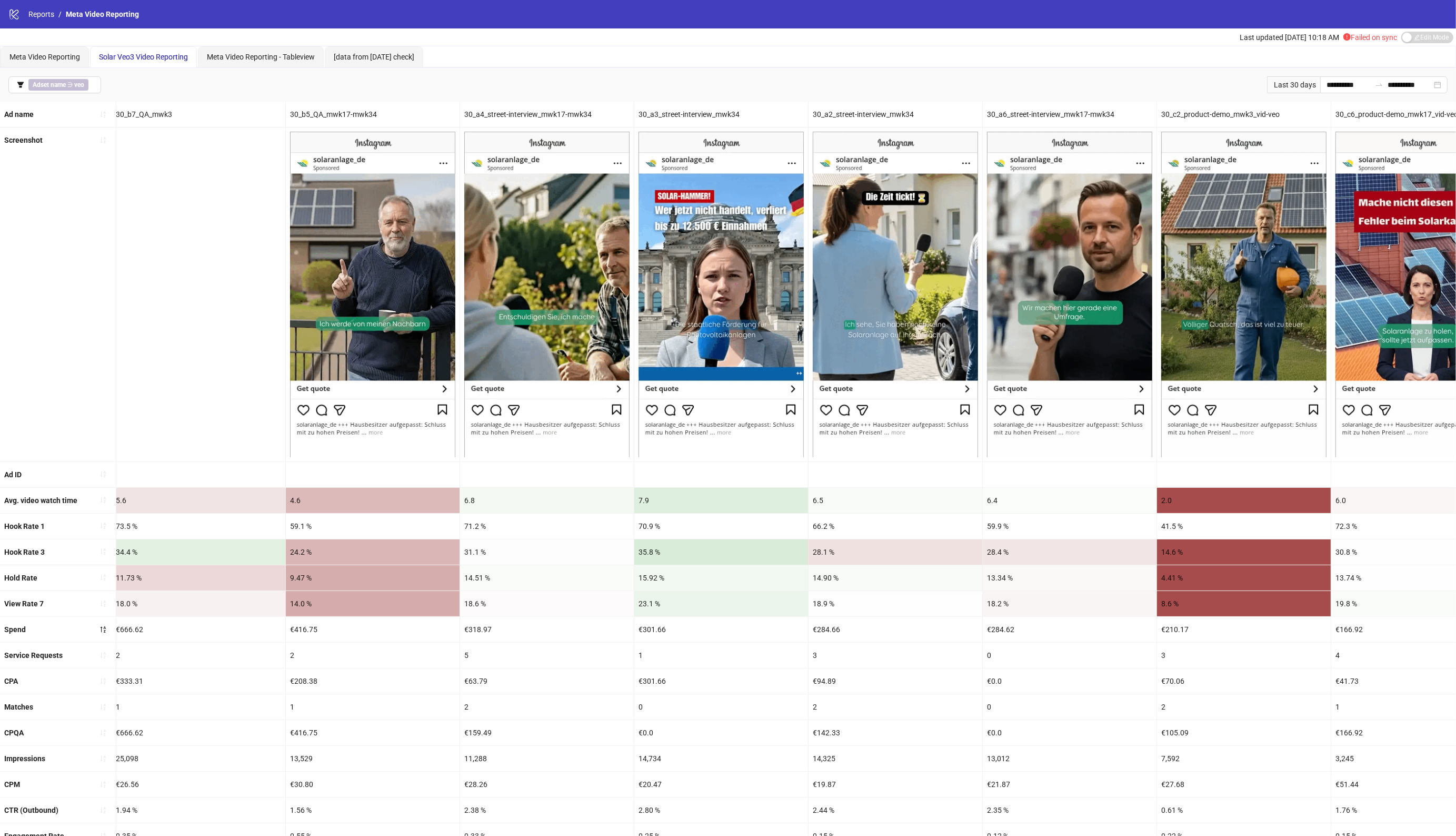
drag, startPoint x: 772, startPoint y: 508, endPoint x: 627, endPoint y: 514, distance: 145.1
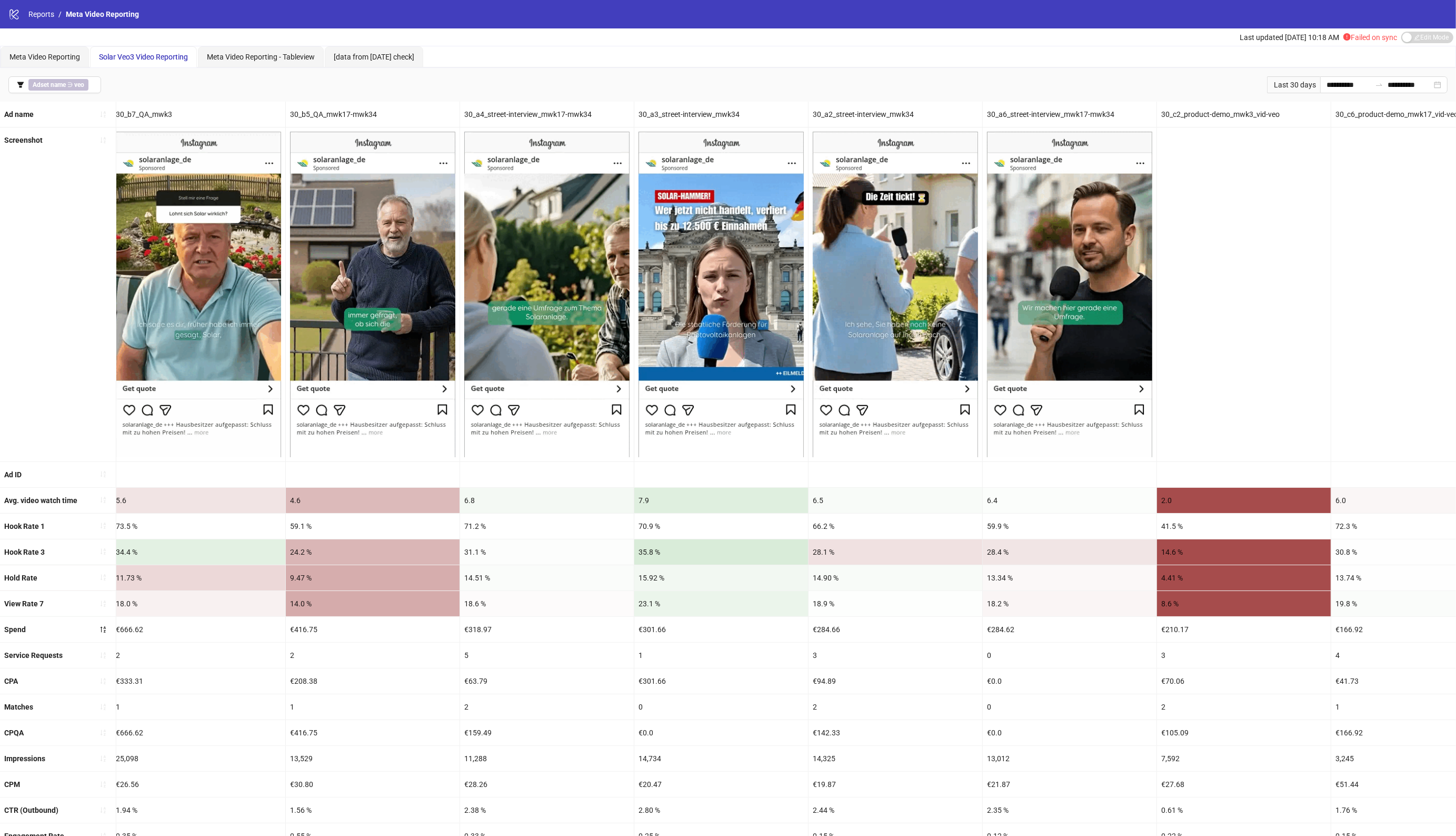
scroll to position [0, 0]
